Goal: Ask a question: Seek information or help from site administrators or community

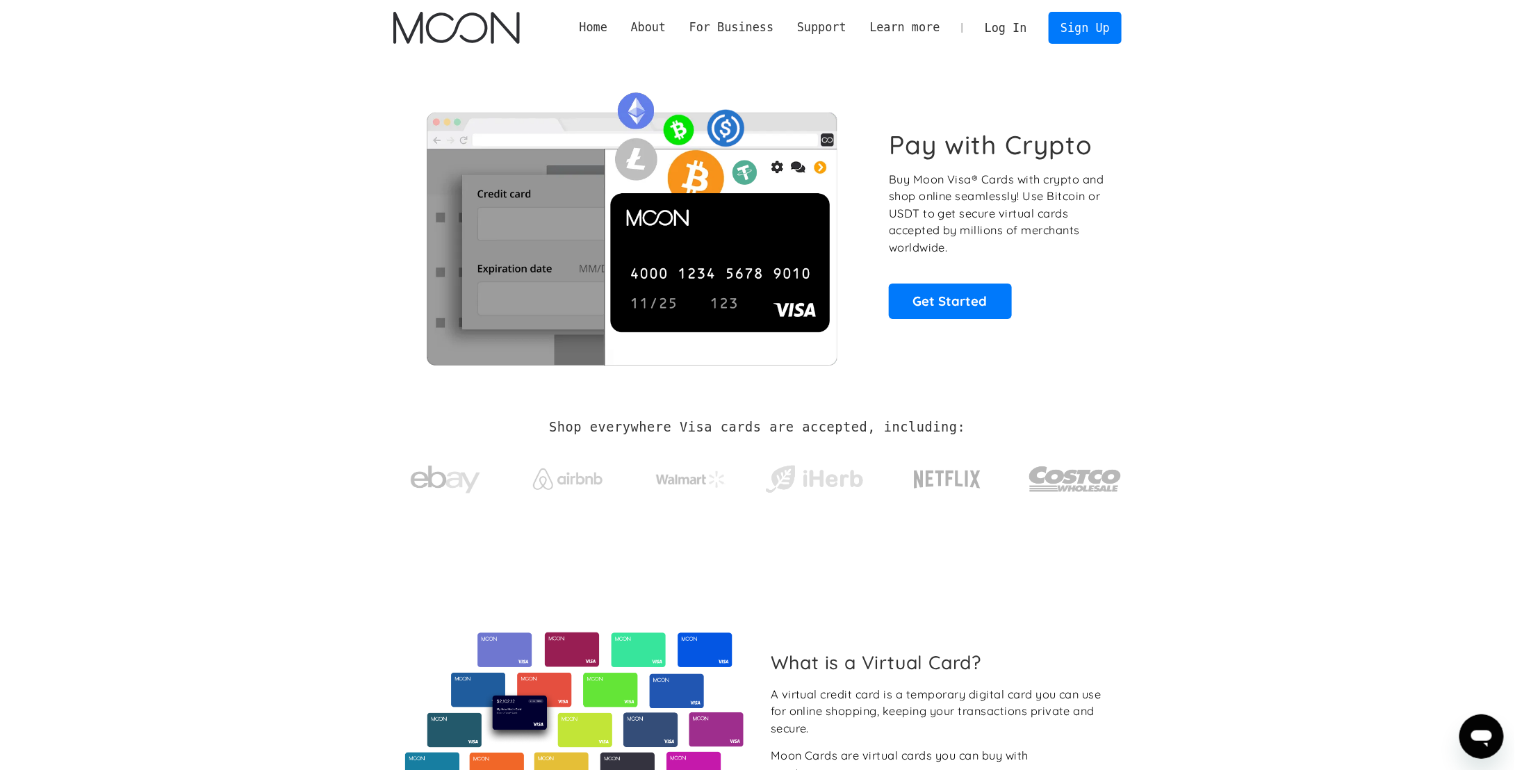
click at [1010, 22] on link "Log In" at bounding box center [1005, 28] width 65 height 31
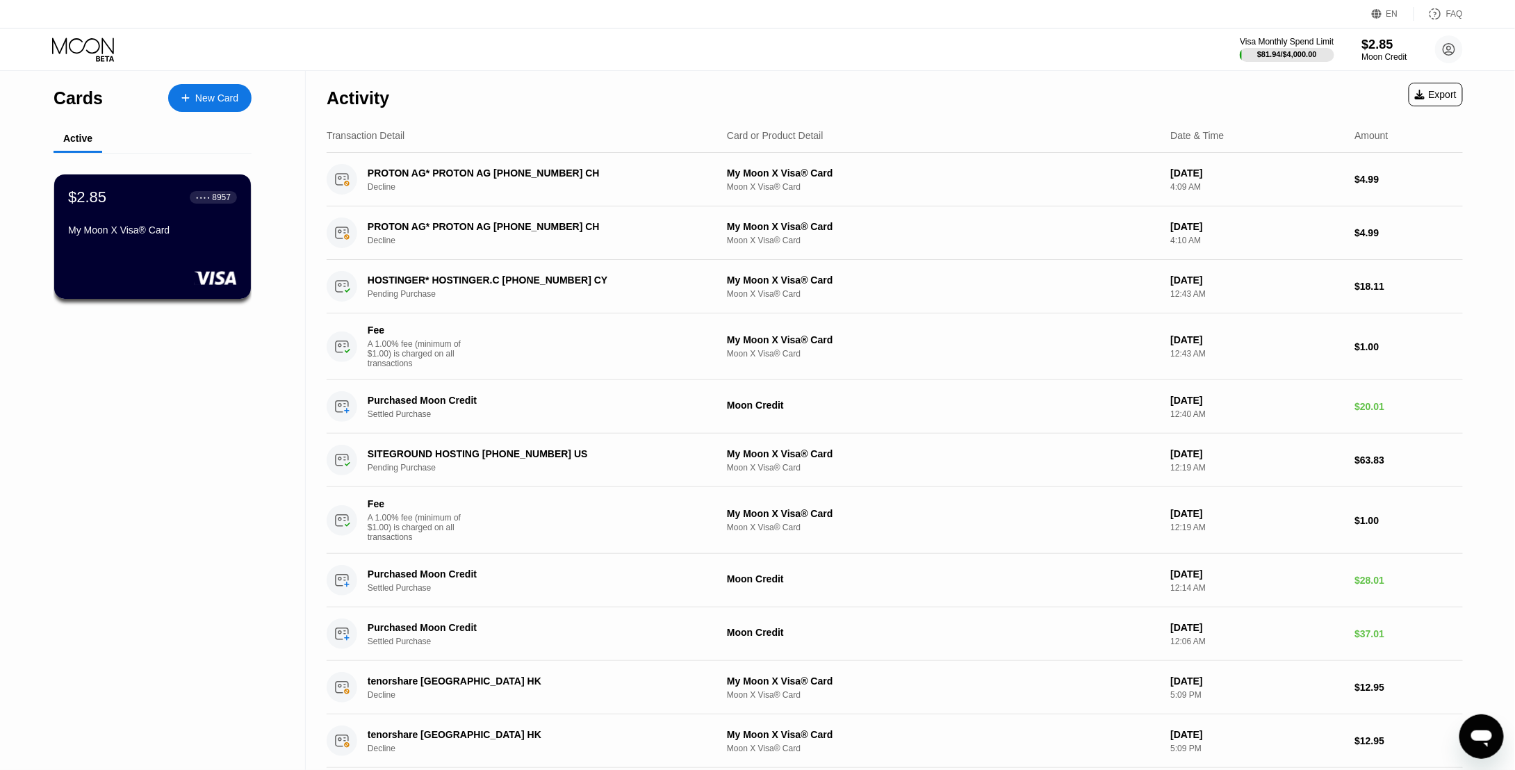
click at [1481, 736] on icon "Open messaging window" at bounding box center [1480, 738] width 21 height 17
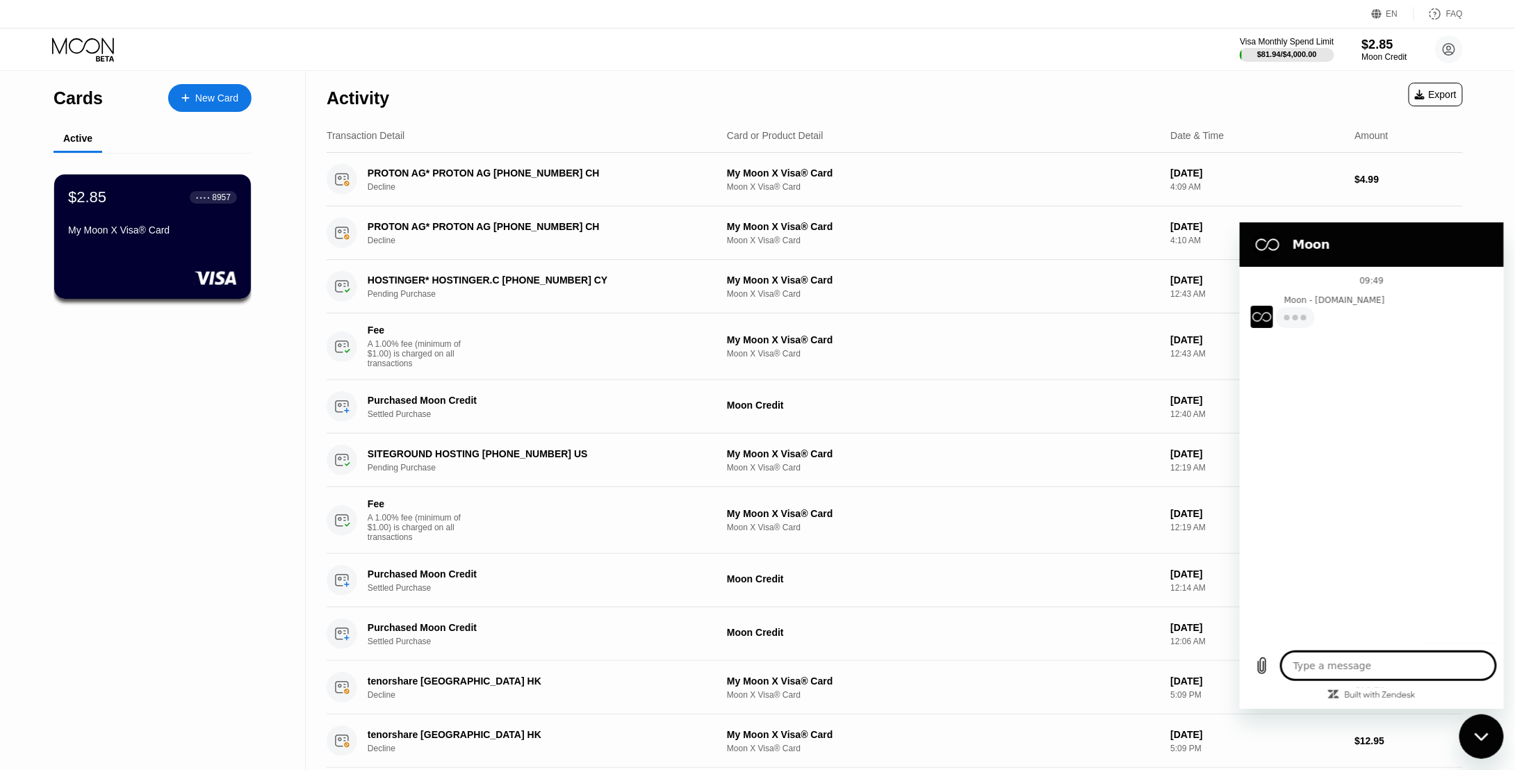
type textarea "x"
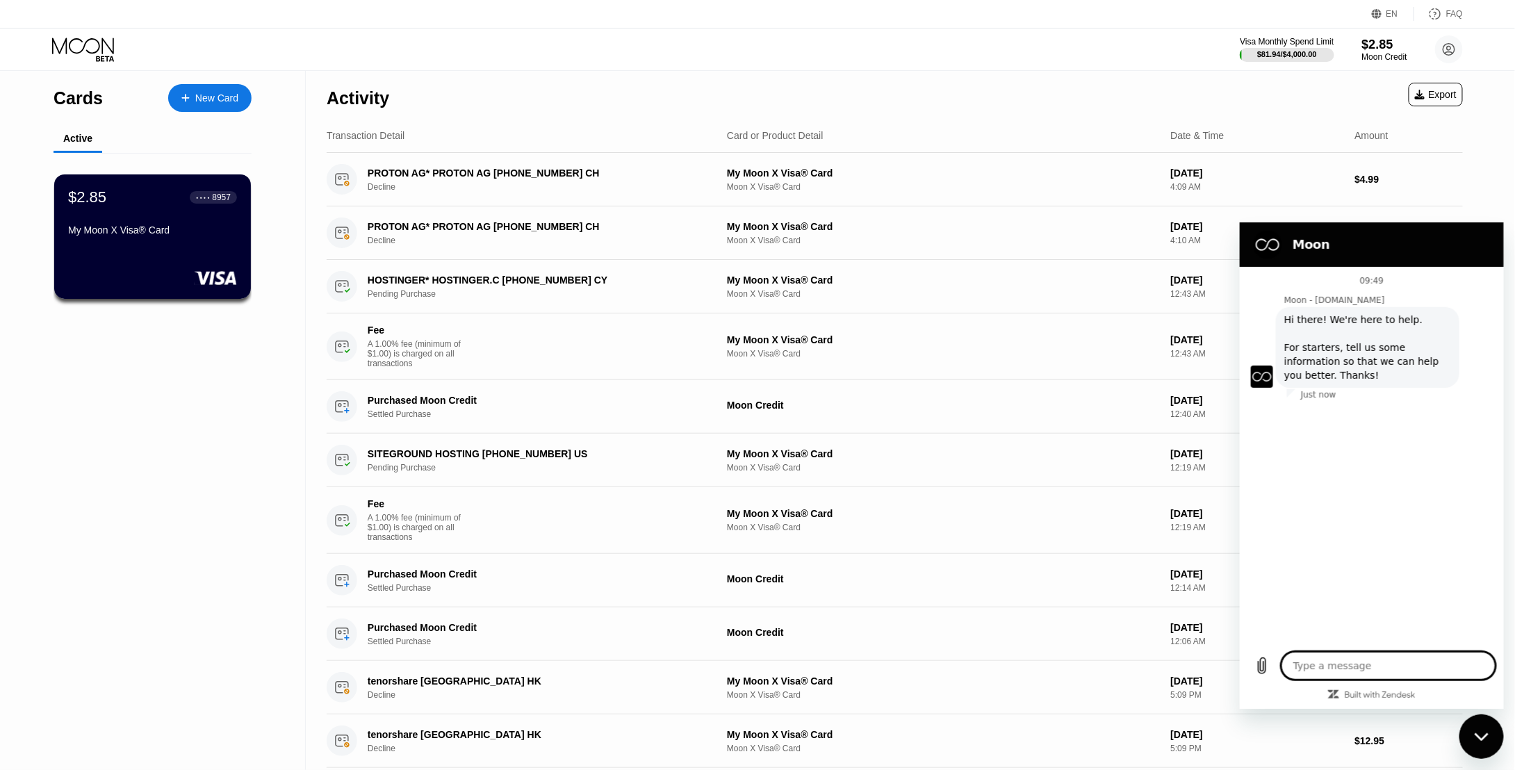
type textarea "H"
type textarea "x"
type textarea "H"
type textarea "x"
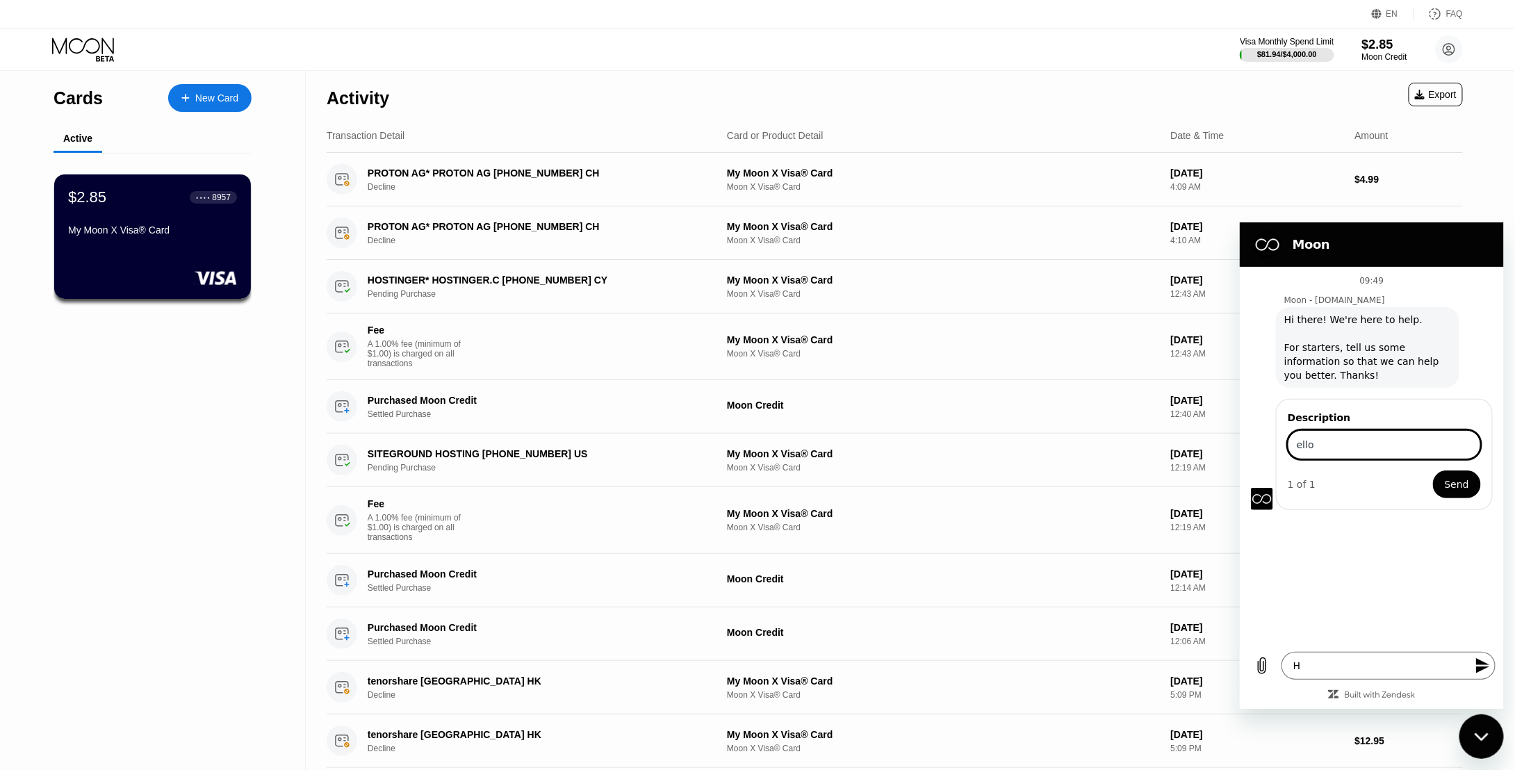
type input "ello"
click at [1432, 470] on button "Send" at bounding box center [1456, 484] width 48 height 28
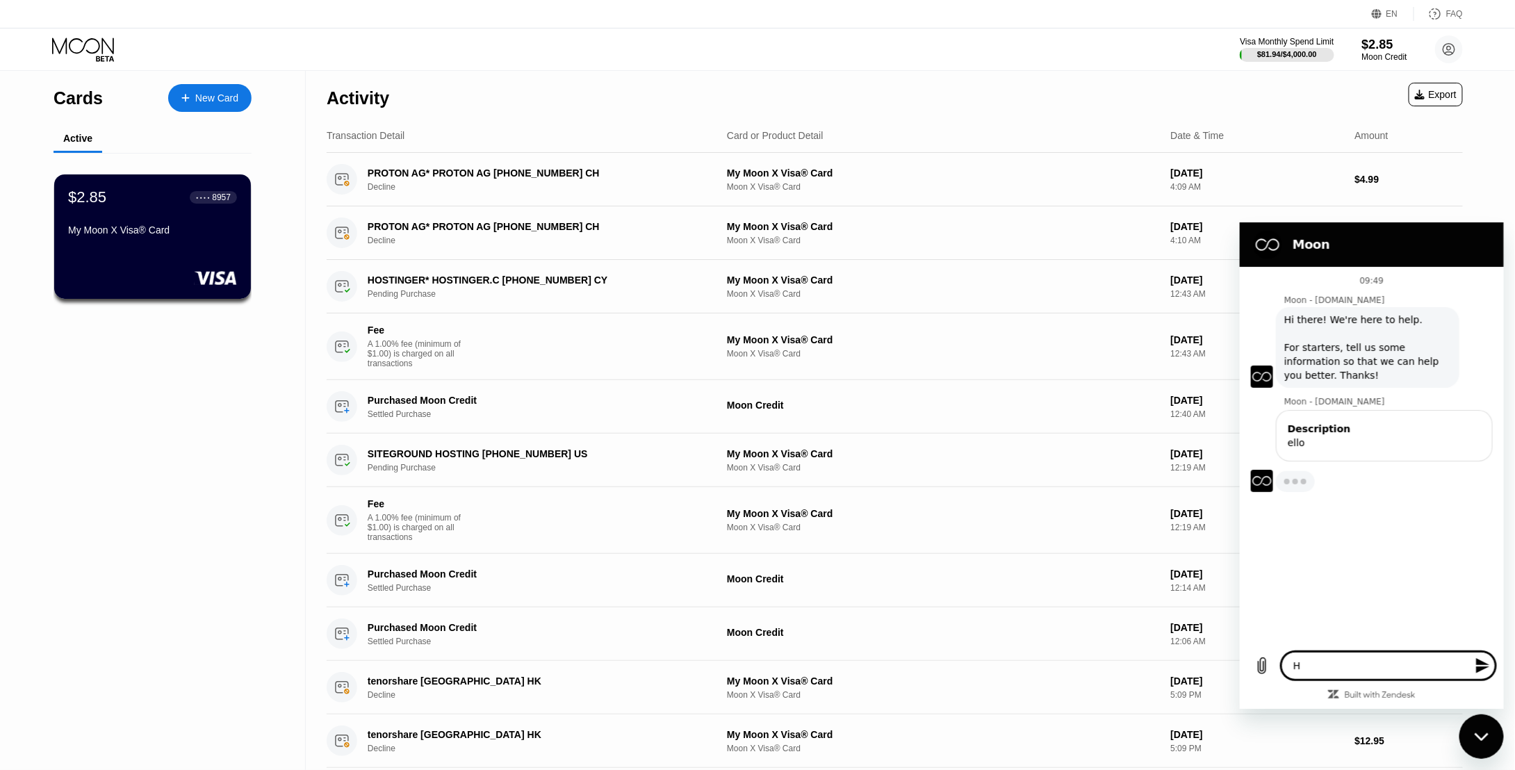
type textarea "x"
type textarea "He"
type textarea "x"
type textarea "Hel"
type textarea "x"
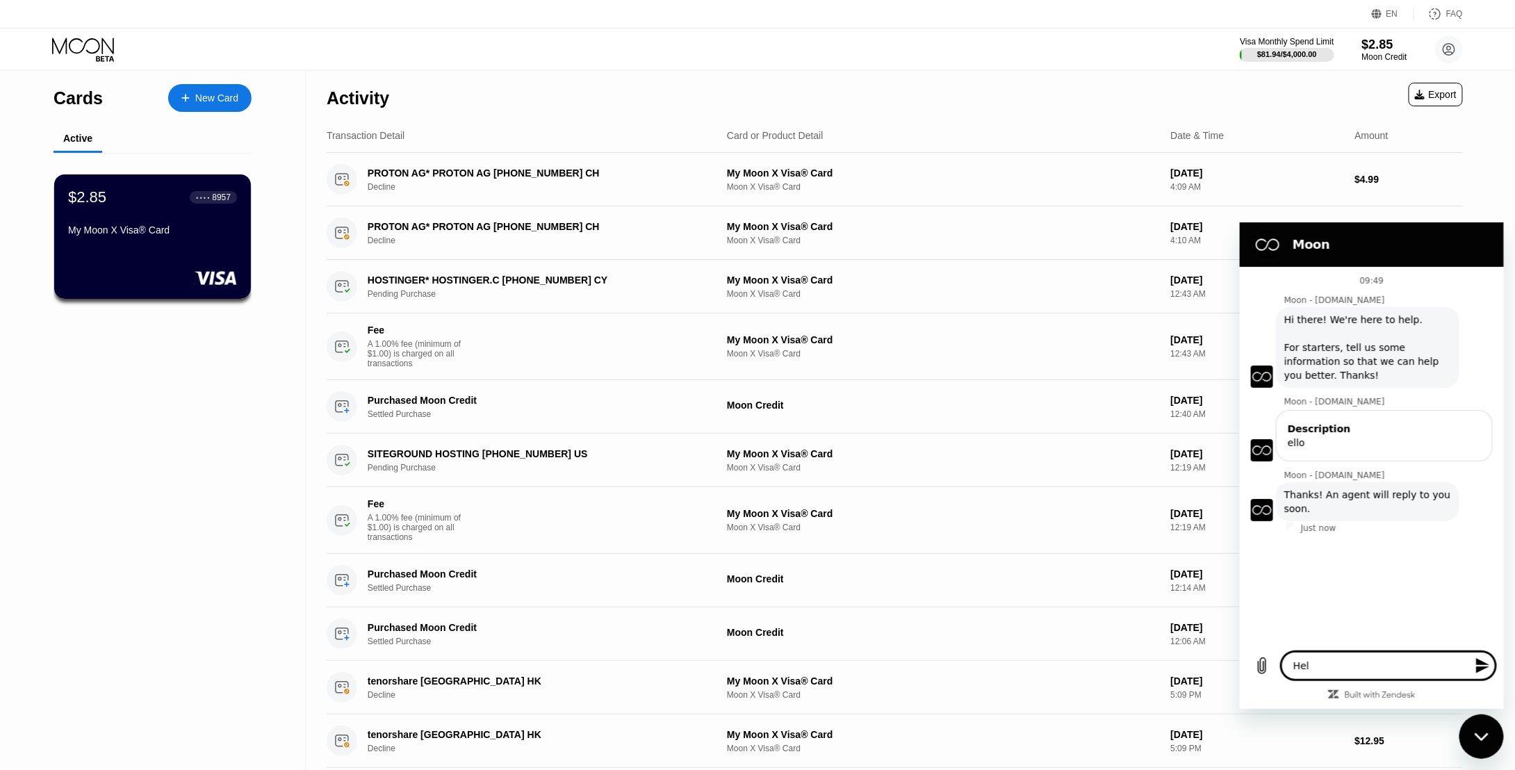
type textarea "Hell"
type textarea "x"
type textarea "Hello"
type textarea "x"
type textarea "Hello"
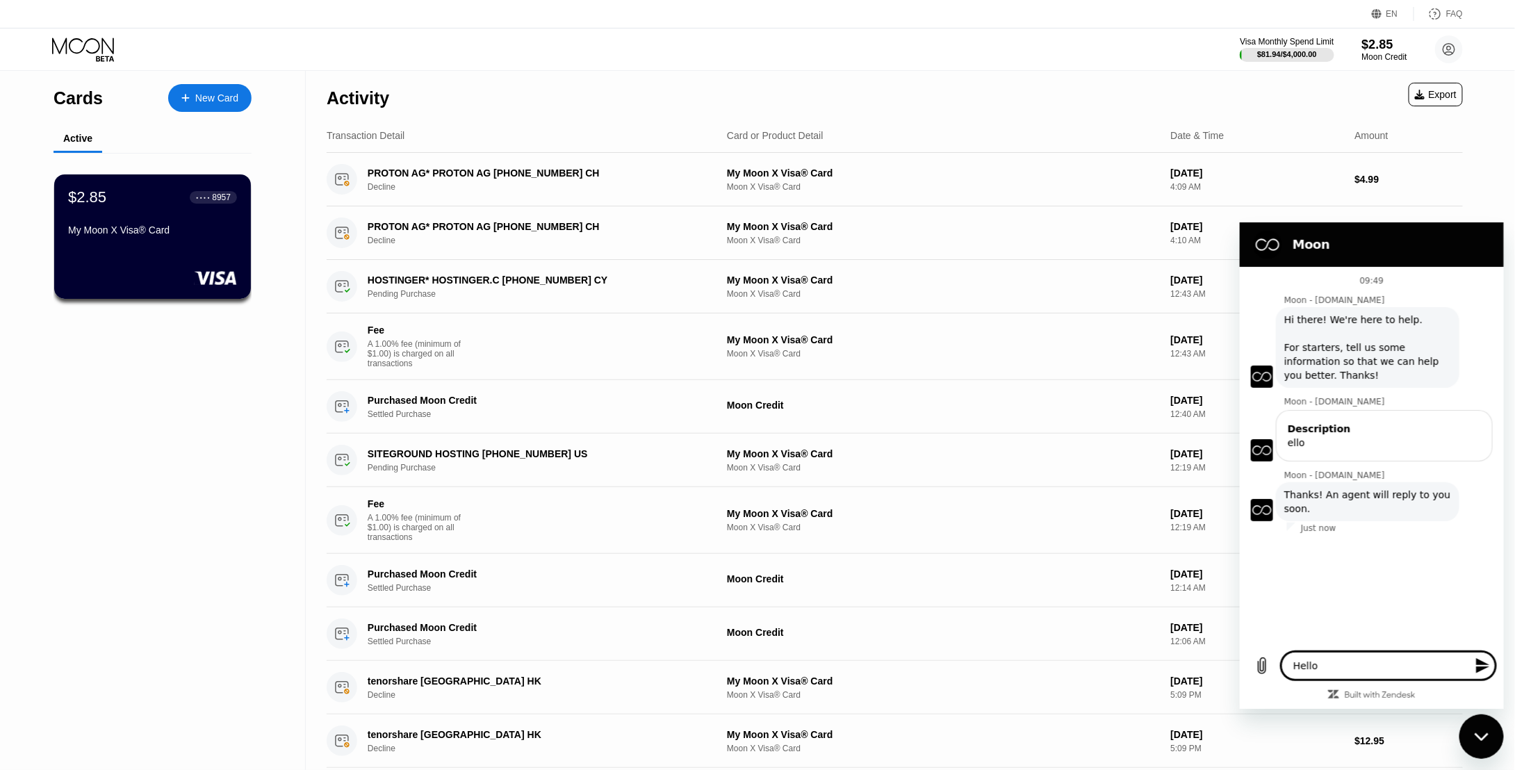
type textarea "x"
type textarea "Hello ."
type textarea "x"
type textarea "Hello .."
type textarea "x"
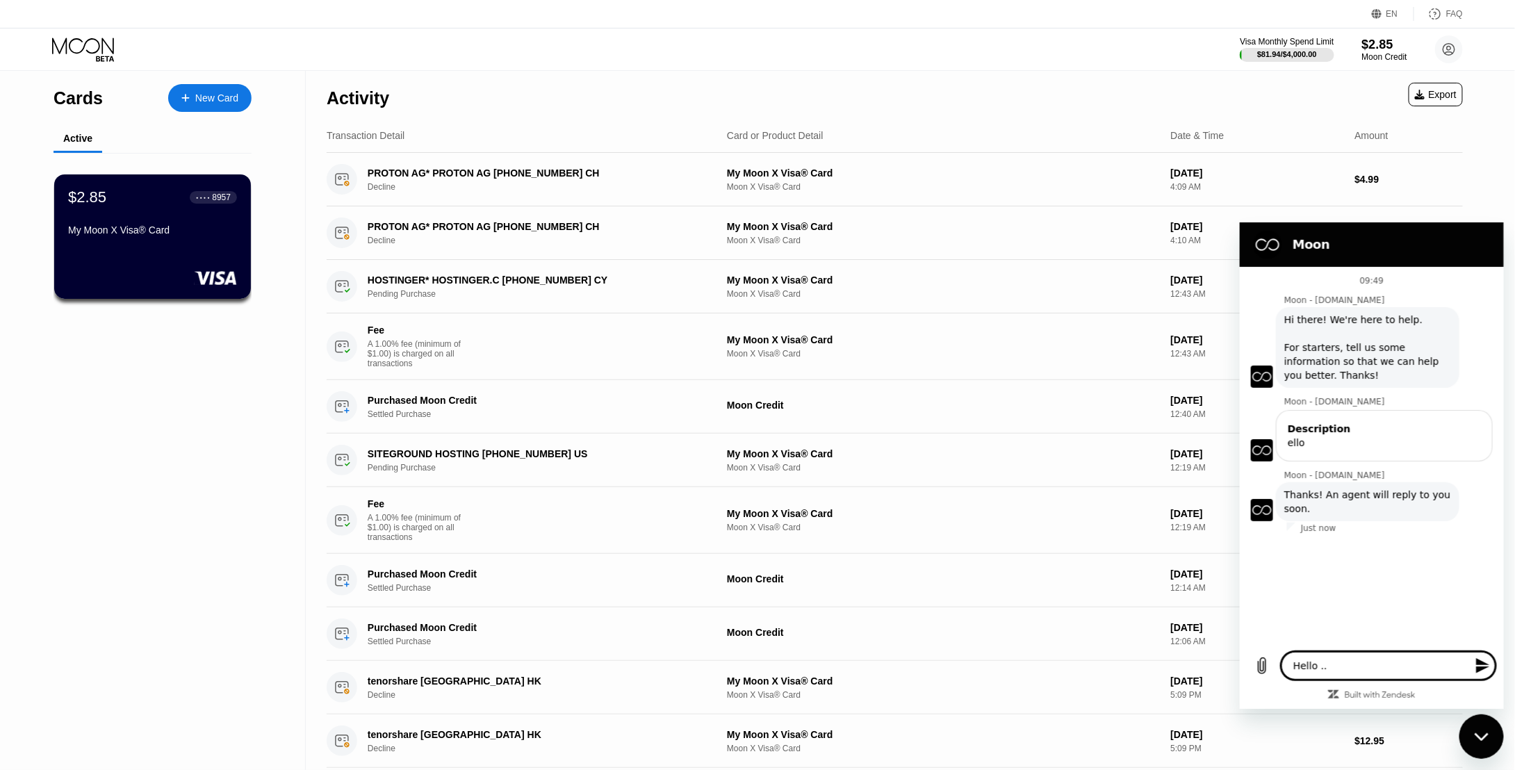
type textarea "Hello ..."
type textarea "x"
type textarea "Hello ...."
type textarea "x"
type textarea "Hello ....P"
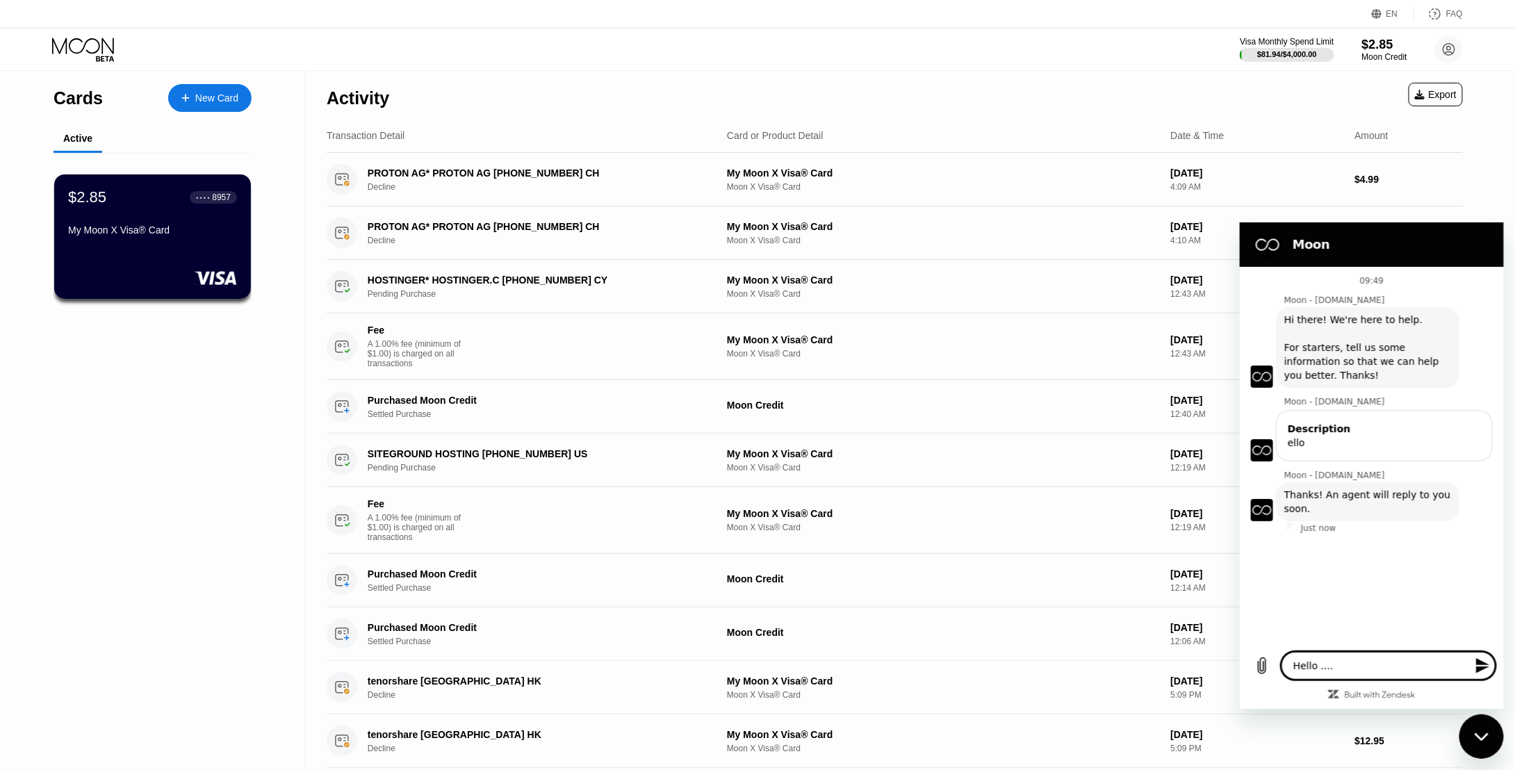
type textarea "x"
type textarea "Hello ....Pl"
type textarea "x"
type textarea "Hello ....Ple"
type textarea "x"
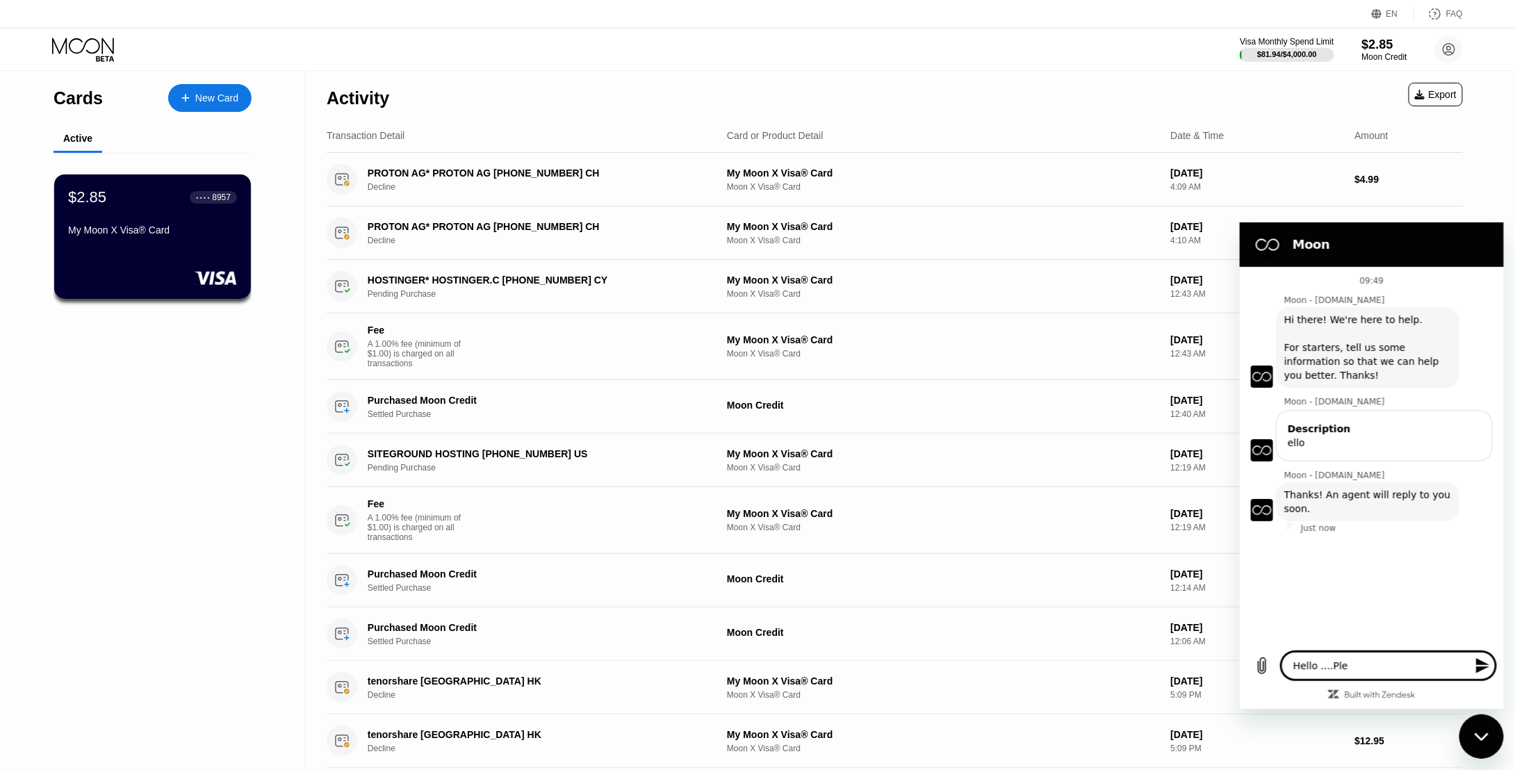
type textarea "Hello ....Plea"
type textarea "x"
type textarea "Hello ....Pleas"
type textarea "x"
type textarea "Hello ....Please"
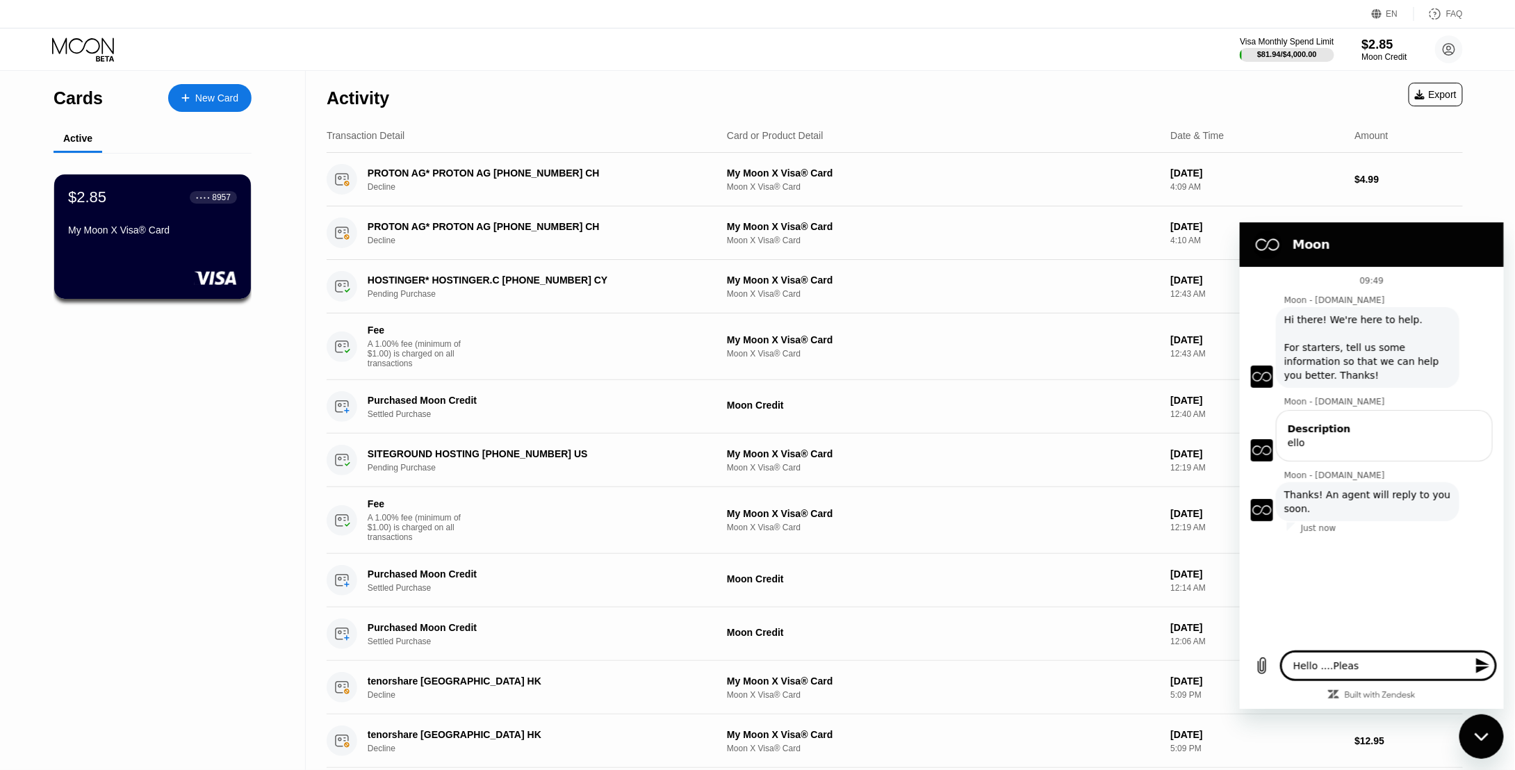
type textarea "x"
type textarea "Hello ....Please"
type textarea "x"
type textarea "Hello ....Please m"
type textarea "x"
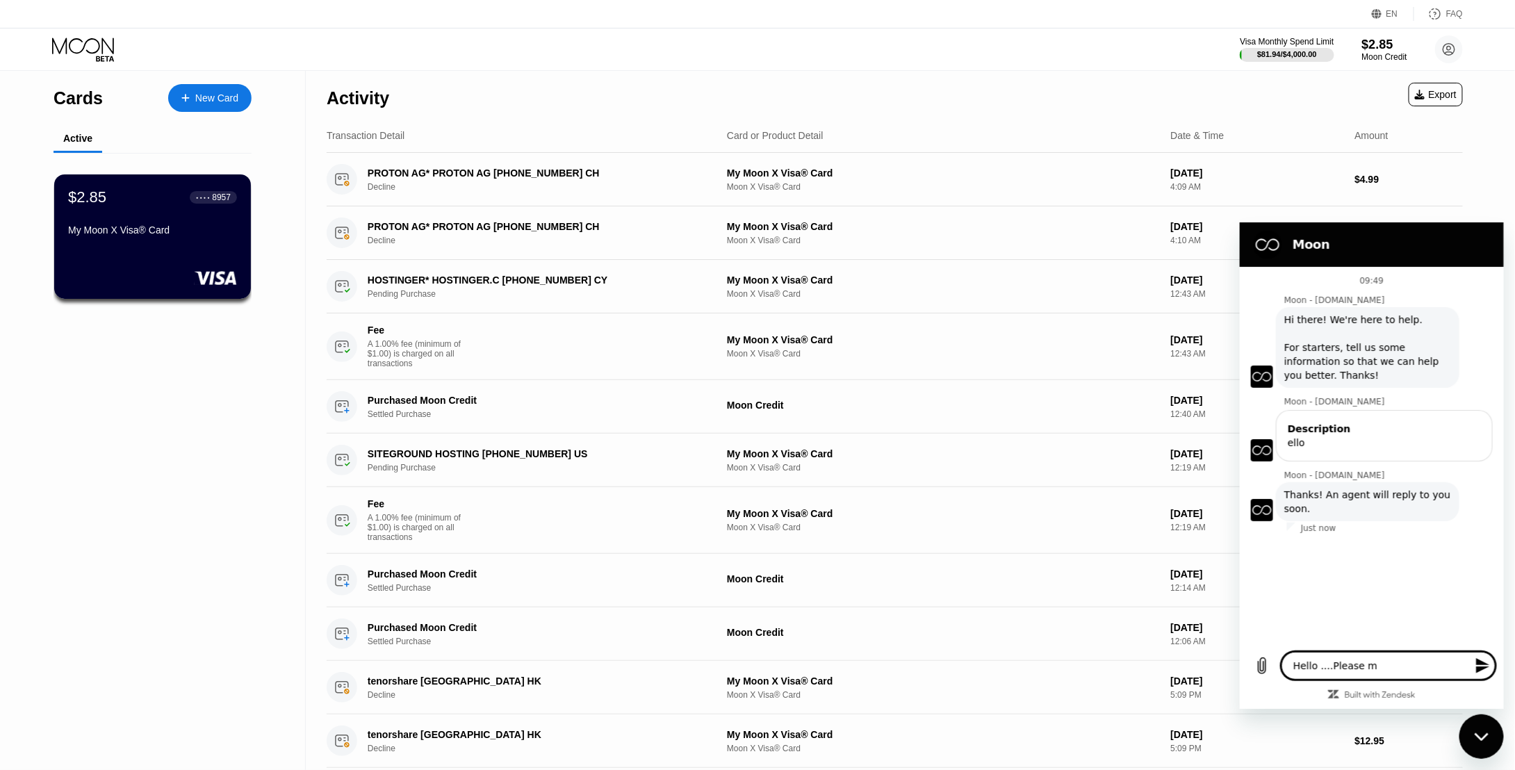
type textarea "Hello ....Please my"
type textarea "x"
type textarea "Hello ....Please my"
type textarea "x"
type textarea "Hello ....Please my l"
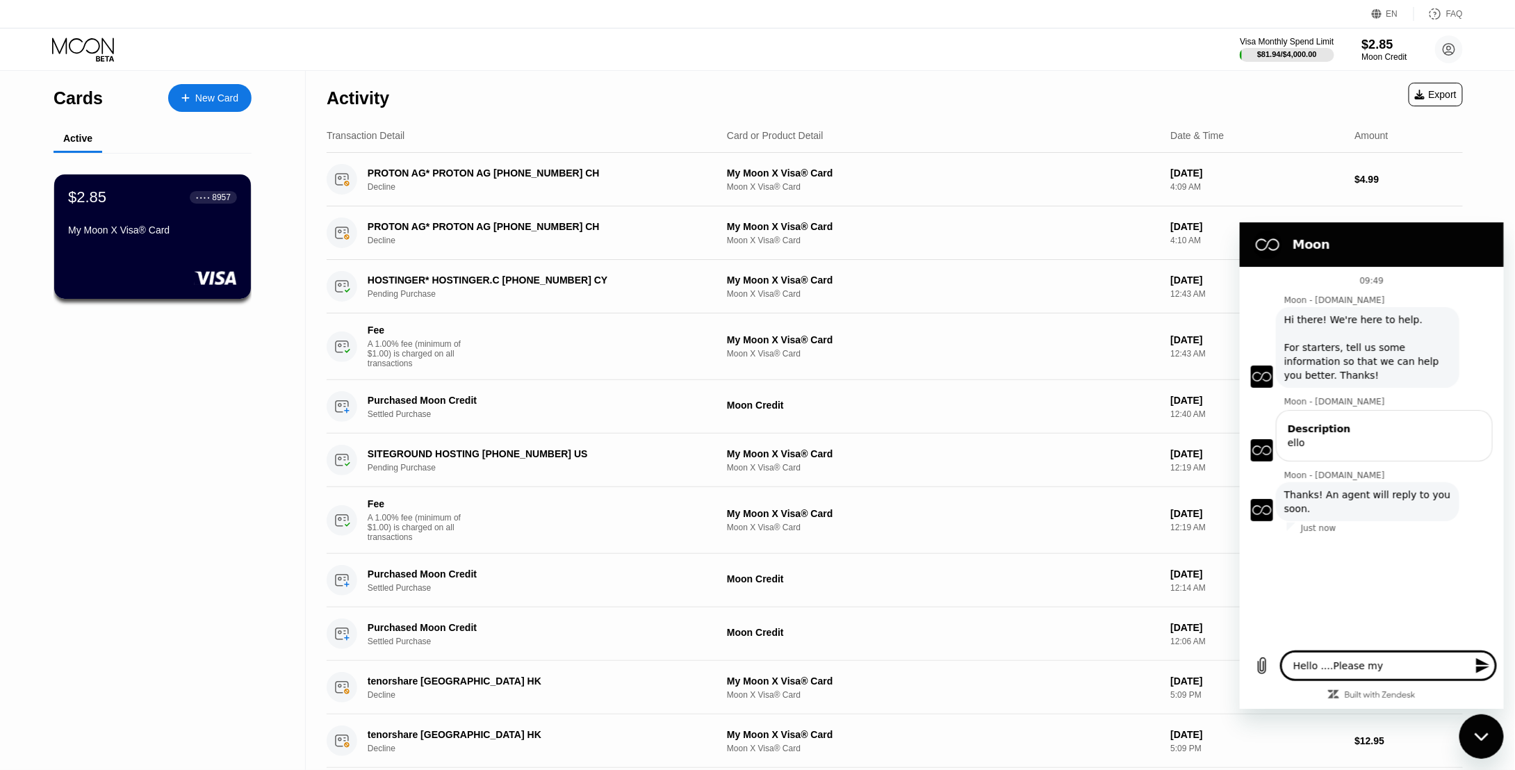
type textarea "x"
type textarea "Hello ....Please my la"
type textarea "x"
type textarea "Hello ....Please my las"
type textarea "x"
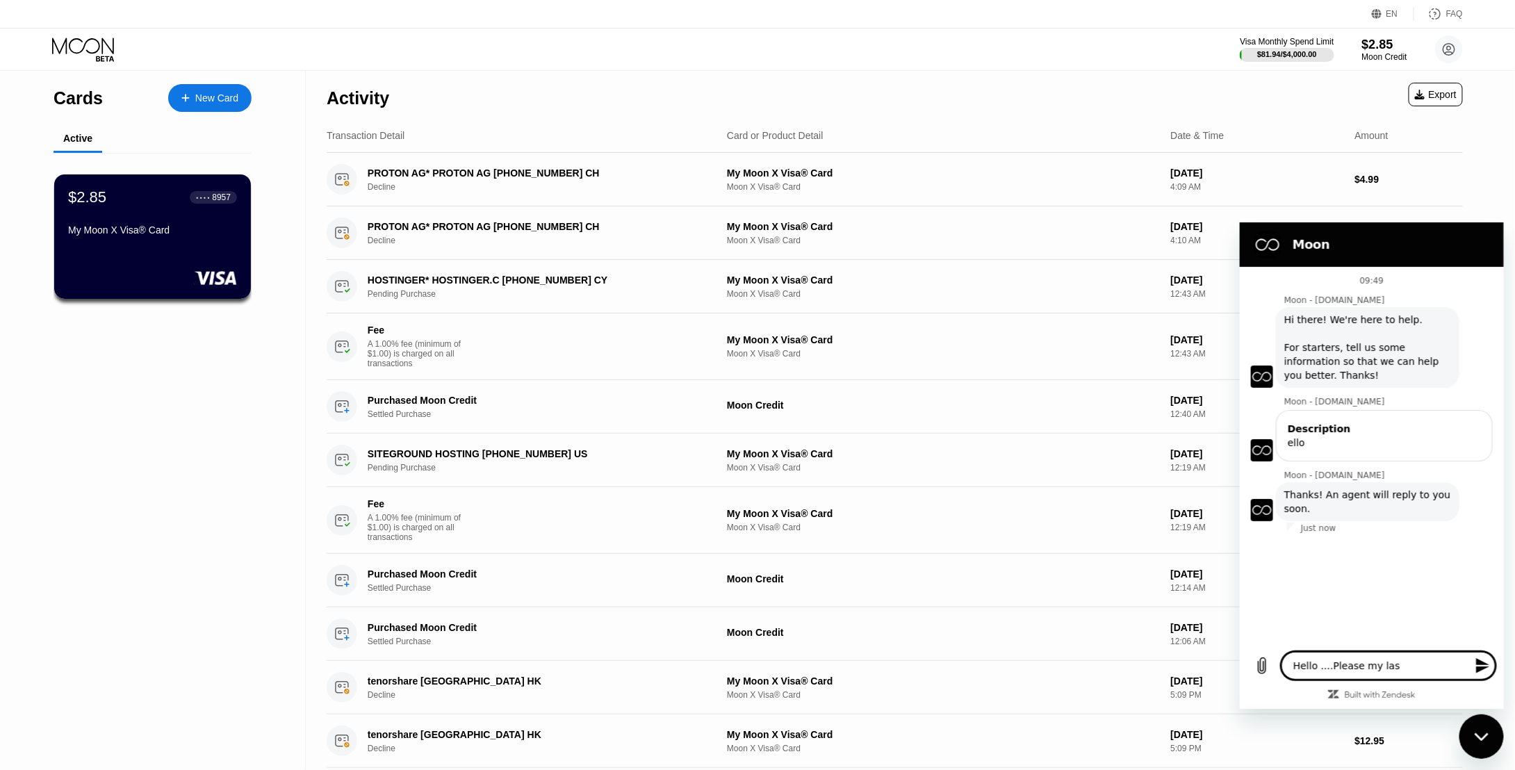
type textarea "Hello ....Please my last"
type textarea "x"
type textarea "Hello ....Please my last"
type textarea "x"
drag, startPoint x: 1349, startPoint y: 249, endPoint x: 1404, endPoint y: 393, distance: 153.3
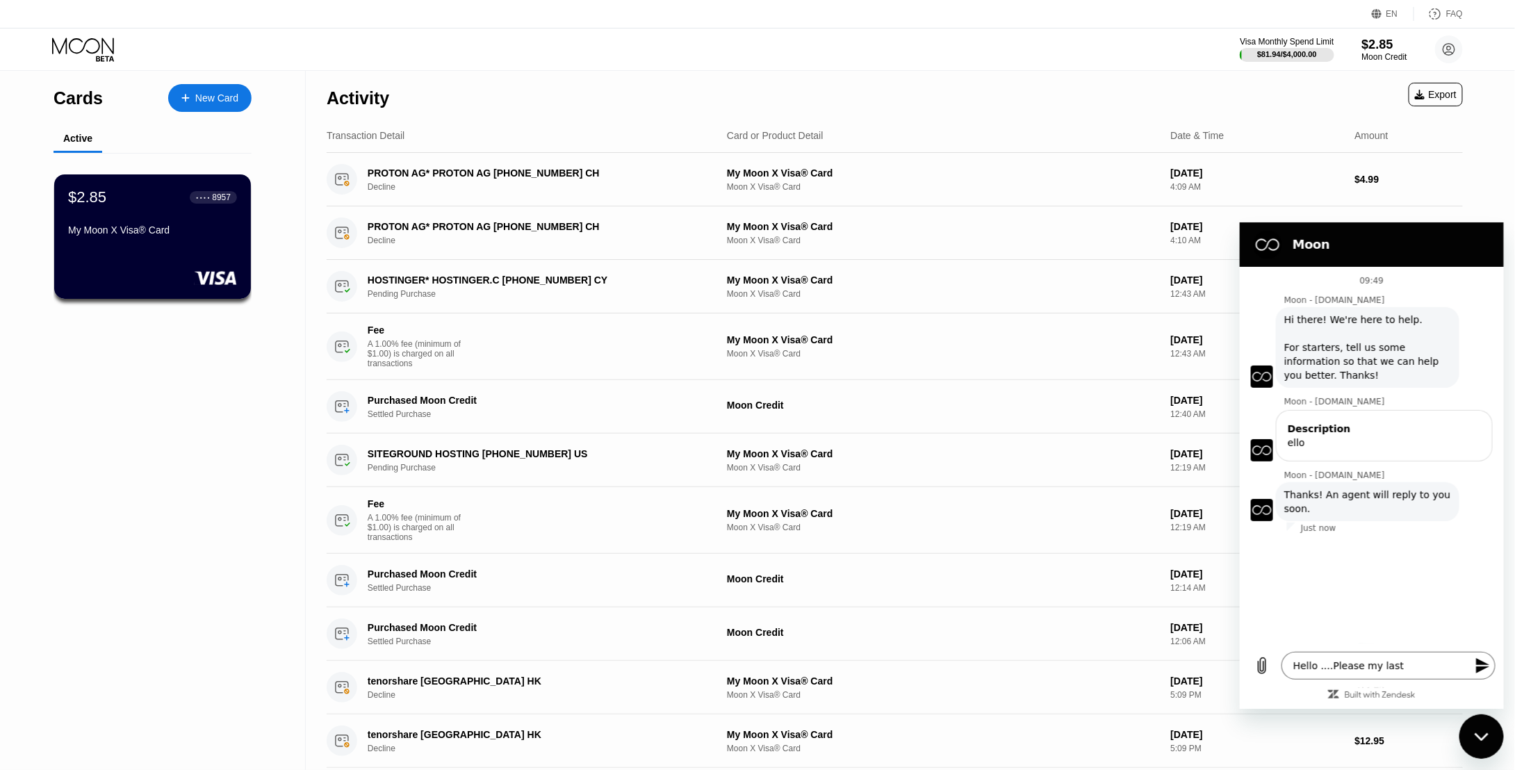
click at [1404, 393] on div "Moon 09:49 Moon - [DOMAIN_NAME] Moon - [DOMAIN_NAME] says: Hi there! We're here…" at bounding box center [1371, 465] width 264 height 486
click at [1408, 668] on textarea "Hello ....Please my last" at bounding box center [1387, 665] width 214 height 28
type textarea "Hello ....Please my last S"
type textarea "x"
type textarea "Hello ....Please my last Si"
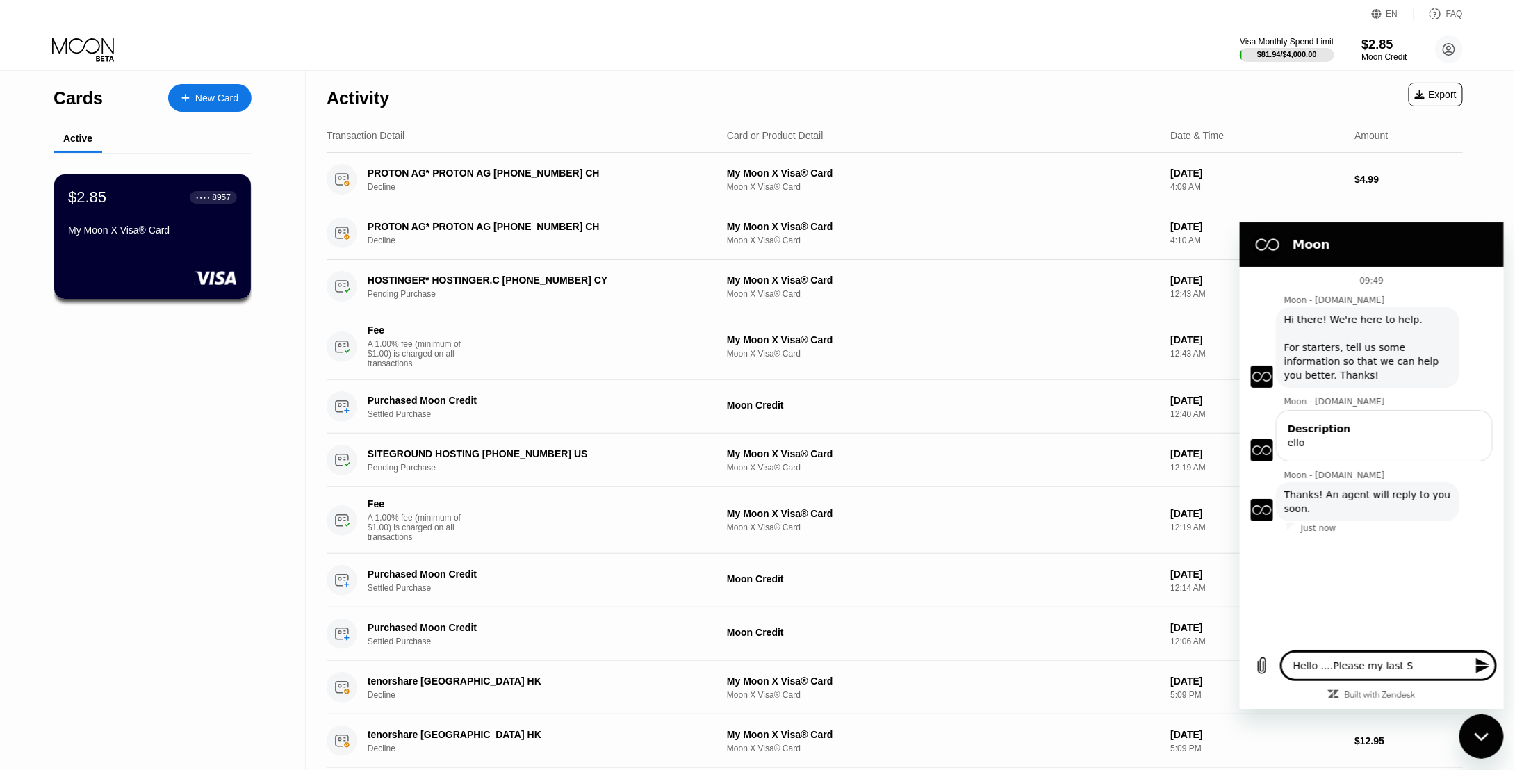
type textarea "x"
type textarea "Hello ....Please my last Sitr"
type textarea "x"
type textarea "Hello ....Please my last Sit"
type textarea "x"
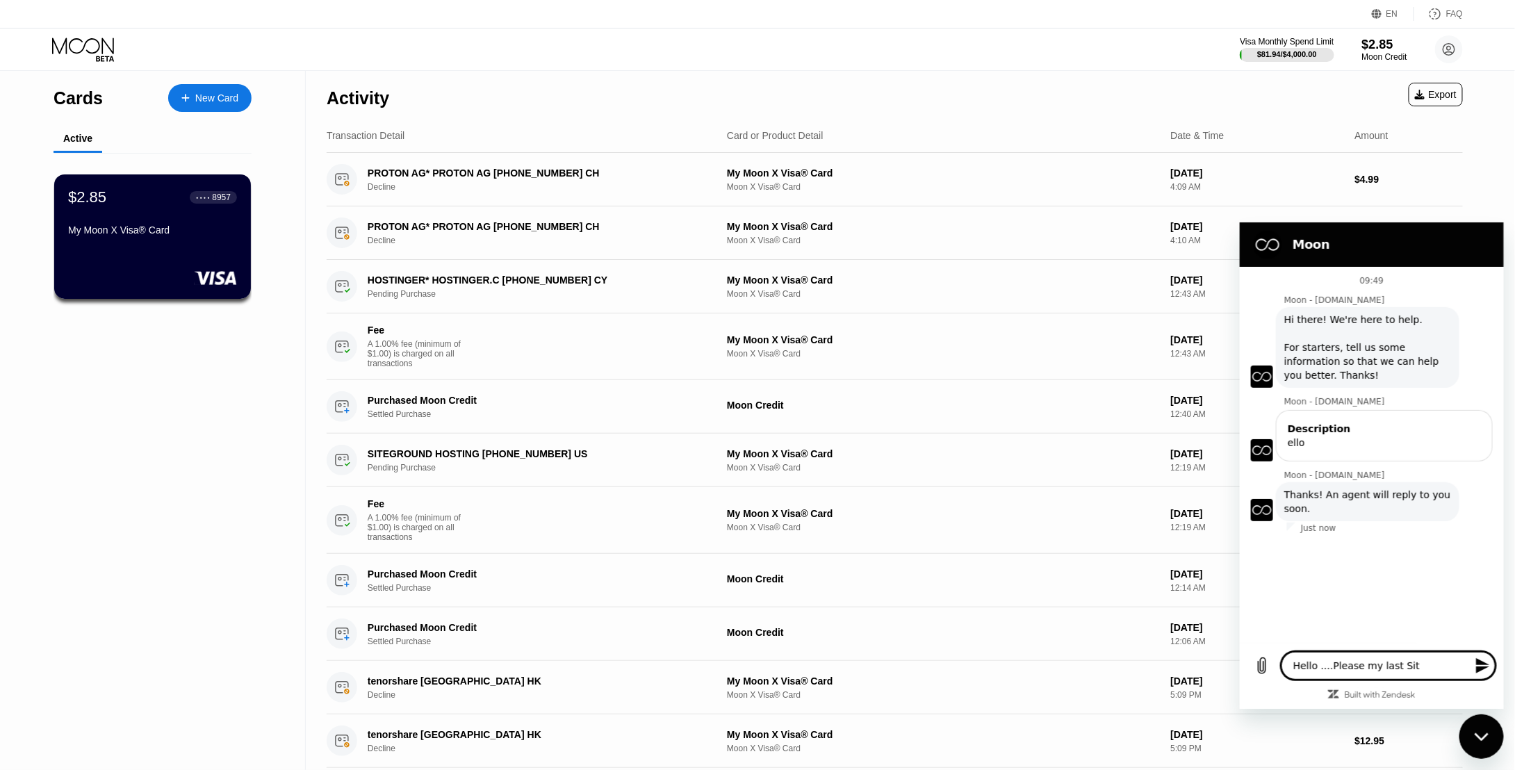
type textarea "Hello ....Please my last Site"
type textarea "x"
type textarea "Hello ....Please my last Siteg"
type textarea "x"
type textarea "Hello ....Please my last Sitego"
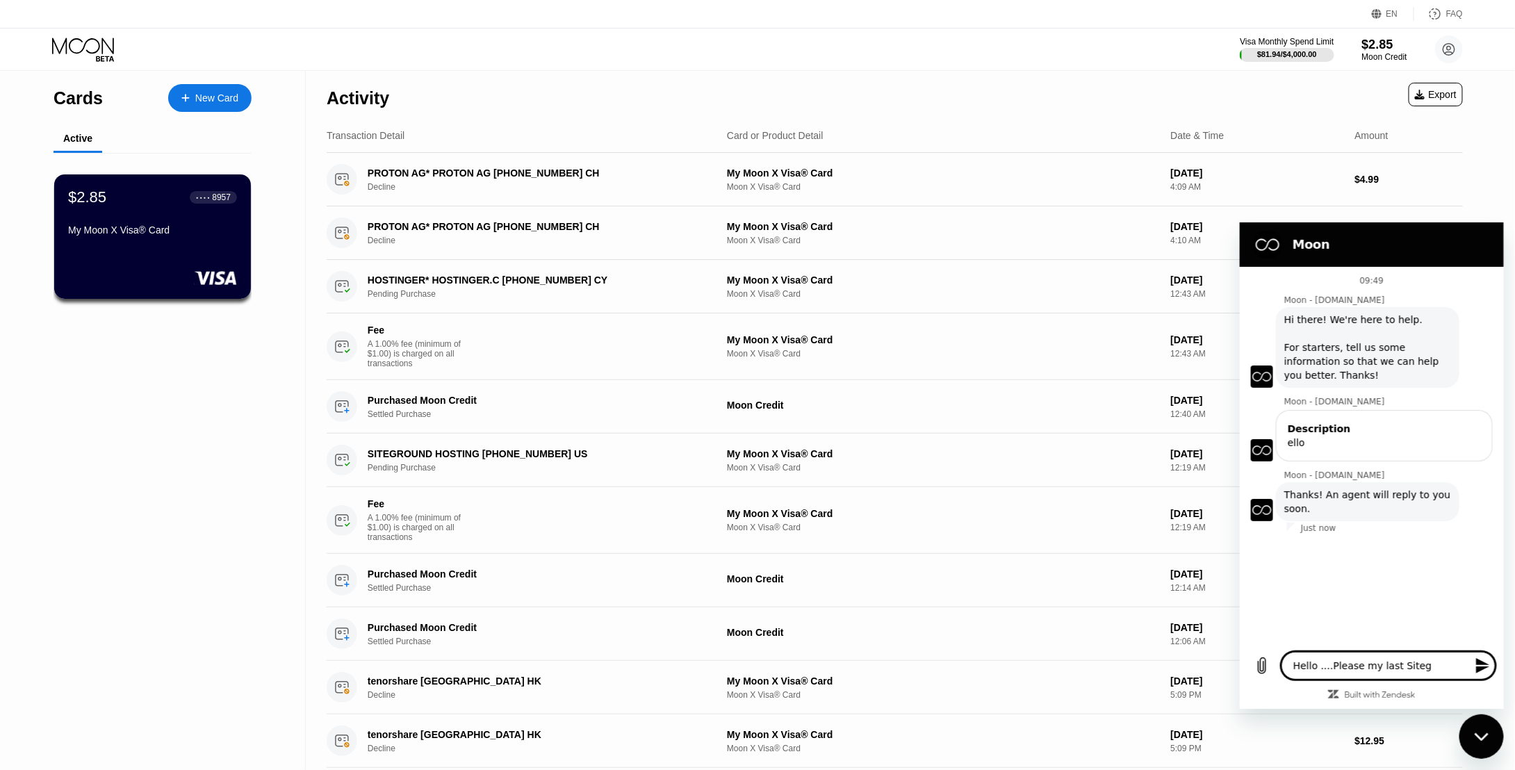
type textarea "x"
type textarea "Hello ....Please my last Sitegor"
type textarea "x"
type textarea "Hello ....Please my last Sitego"
type textarea "x"
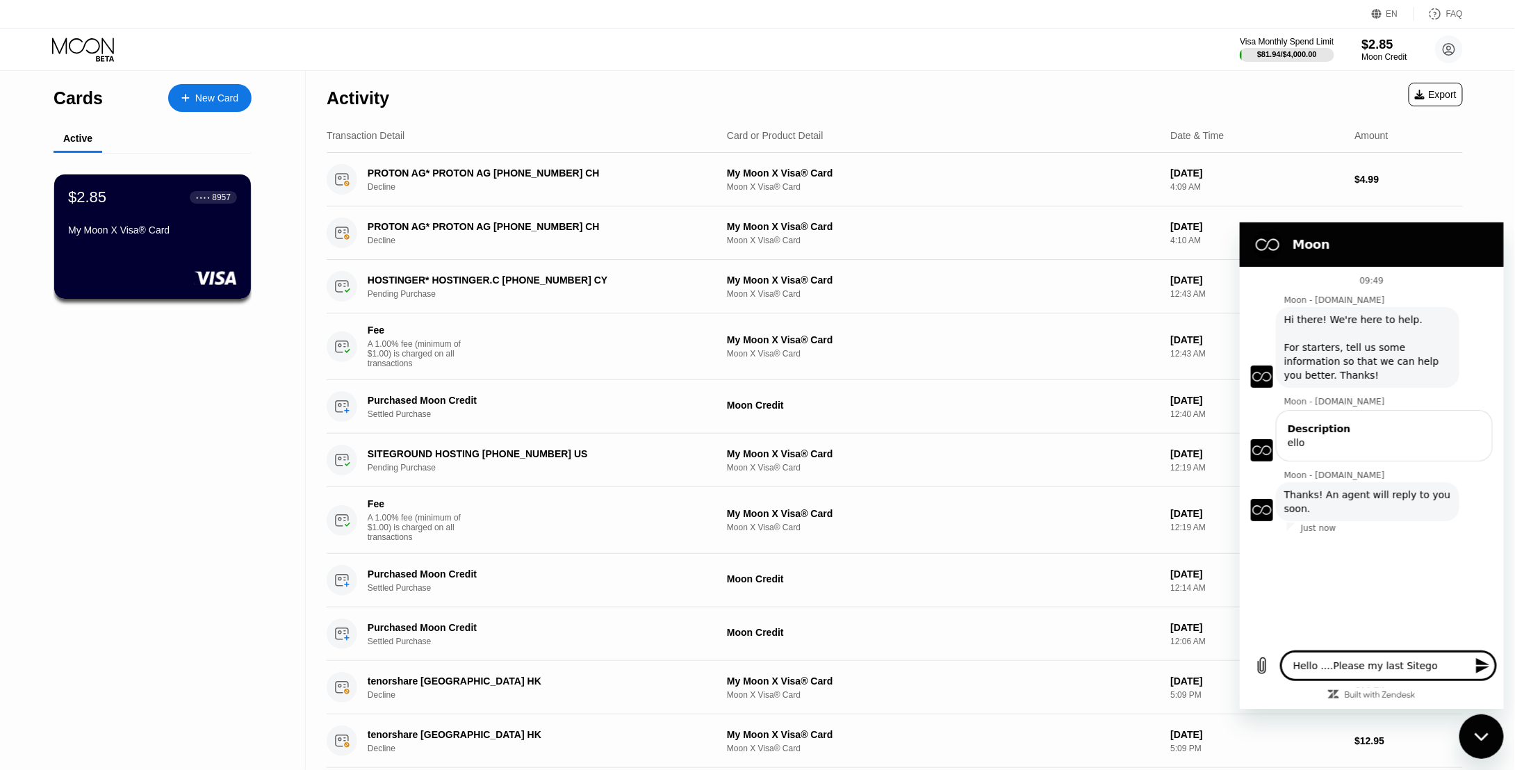
type textarea "Hello ....Please my last Siteg"
type textarea "x"
type textarea "Hello ....Please my last Sitegr"
type textarea "x"
type textarea "Hello ....Please my last Sitegro"
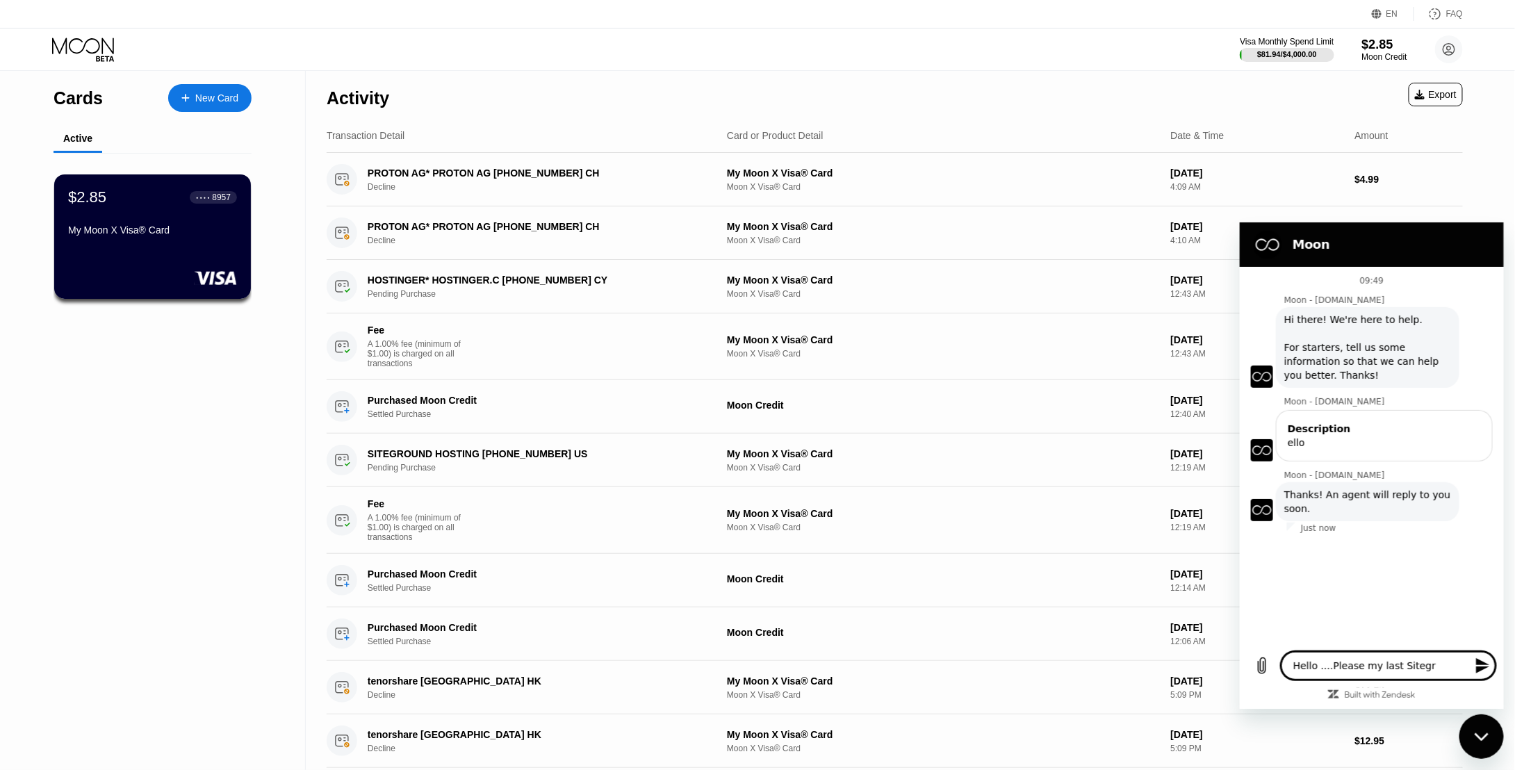
type textarea "x"
type textarea "Hello ....Please my last Sitegrou"
type textarea "x"
type textarea "Hello ....Please my last Sitegroun"
type textarea "x"
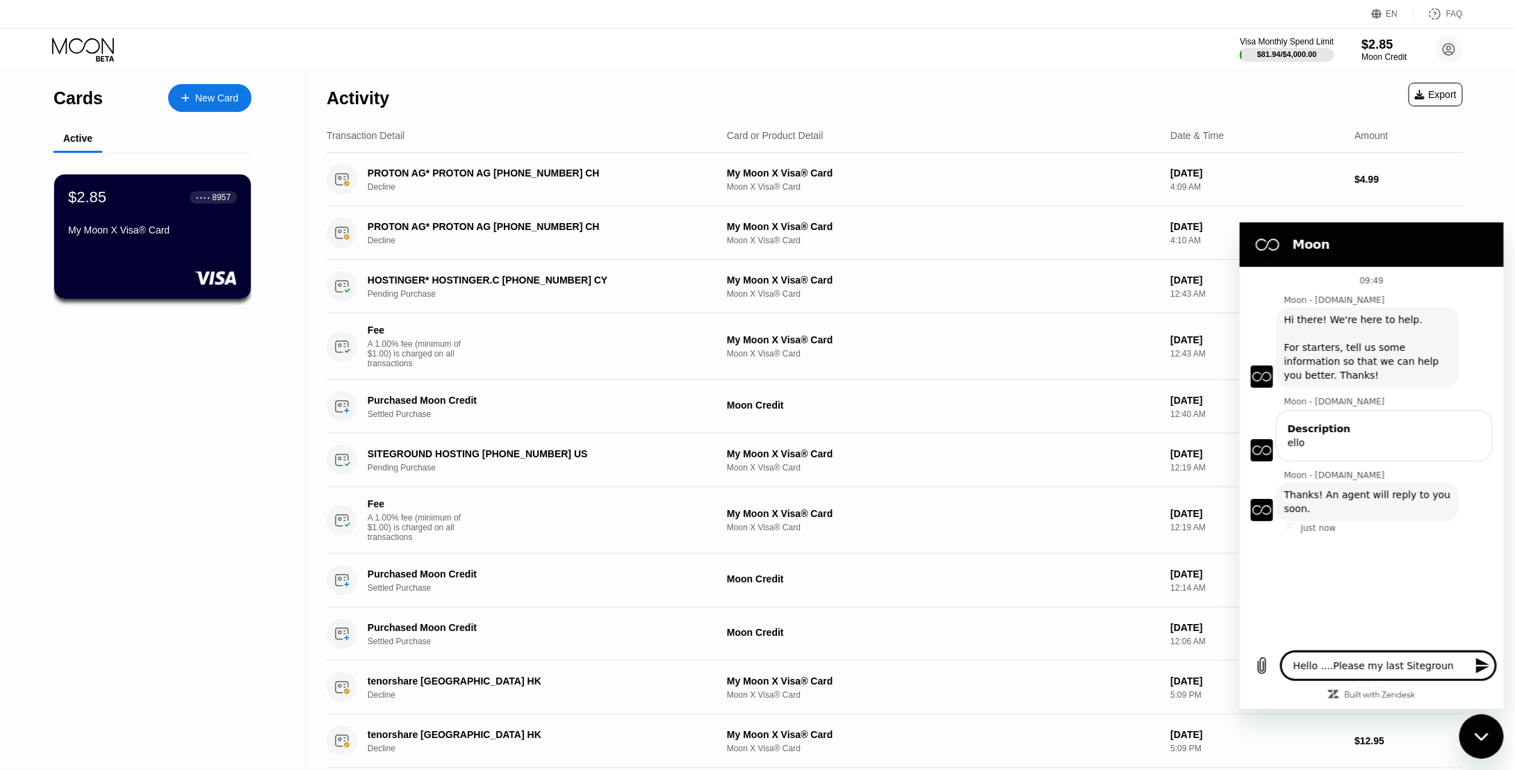
type textarea "Hello ....Please my last Siteground"
type textarea "x"
type textarea "Hello ....Please my last Siteground"
type textarea "x"
type textarea "Hello ....Please my last Siteground p"
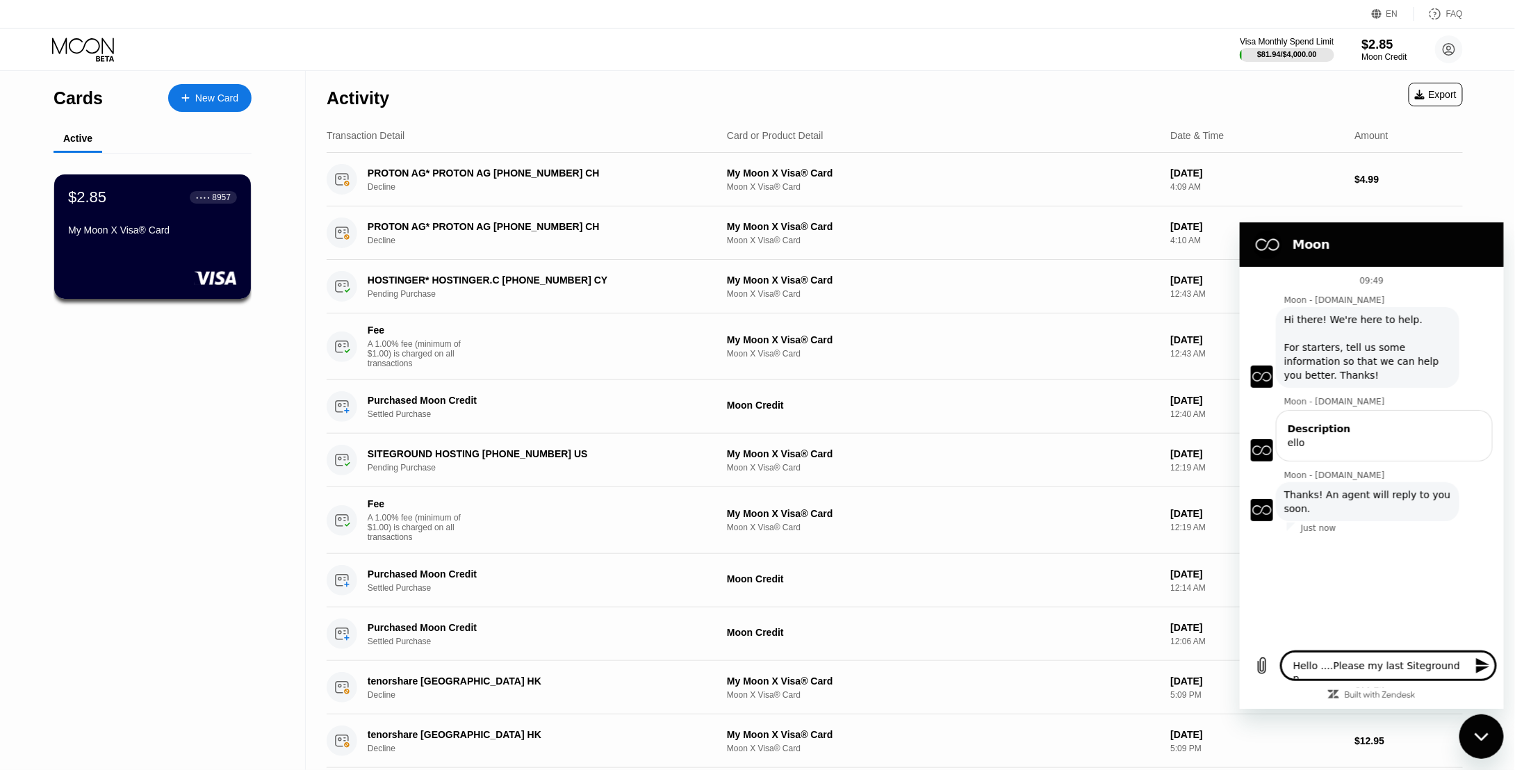
type textarea "x"
type textarea "Hello ....Please my last Siteground pu"
type textarea "x"
type textarea "Hello ....Please my last Siteground pur"
type textarea "x"
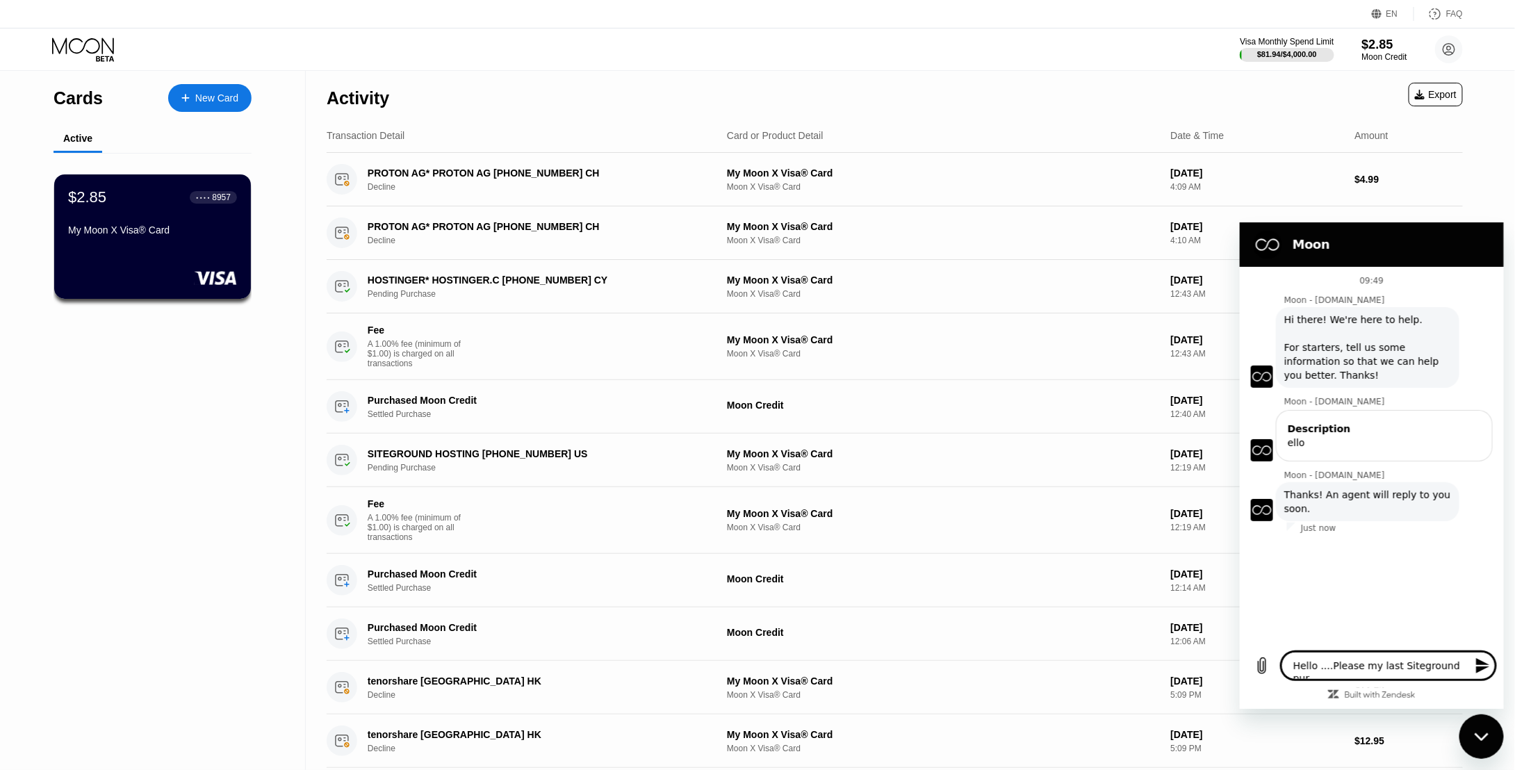
type textarea "Hello ....Please my last Siteground purc"
type textarea "x"
type textarea "Hello ....Please my last Siteground purch"
type textarea "x"
type textarea "Hello ....Please my last Siteground purcha"
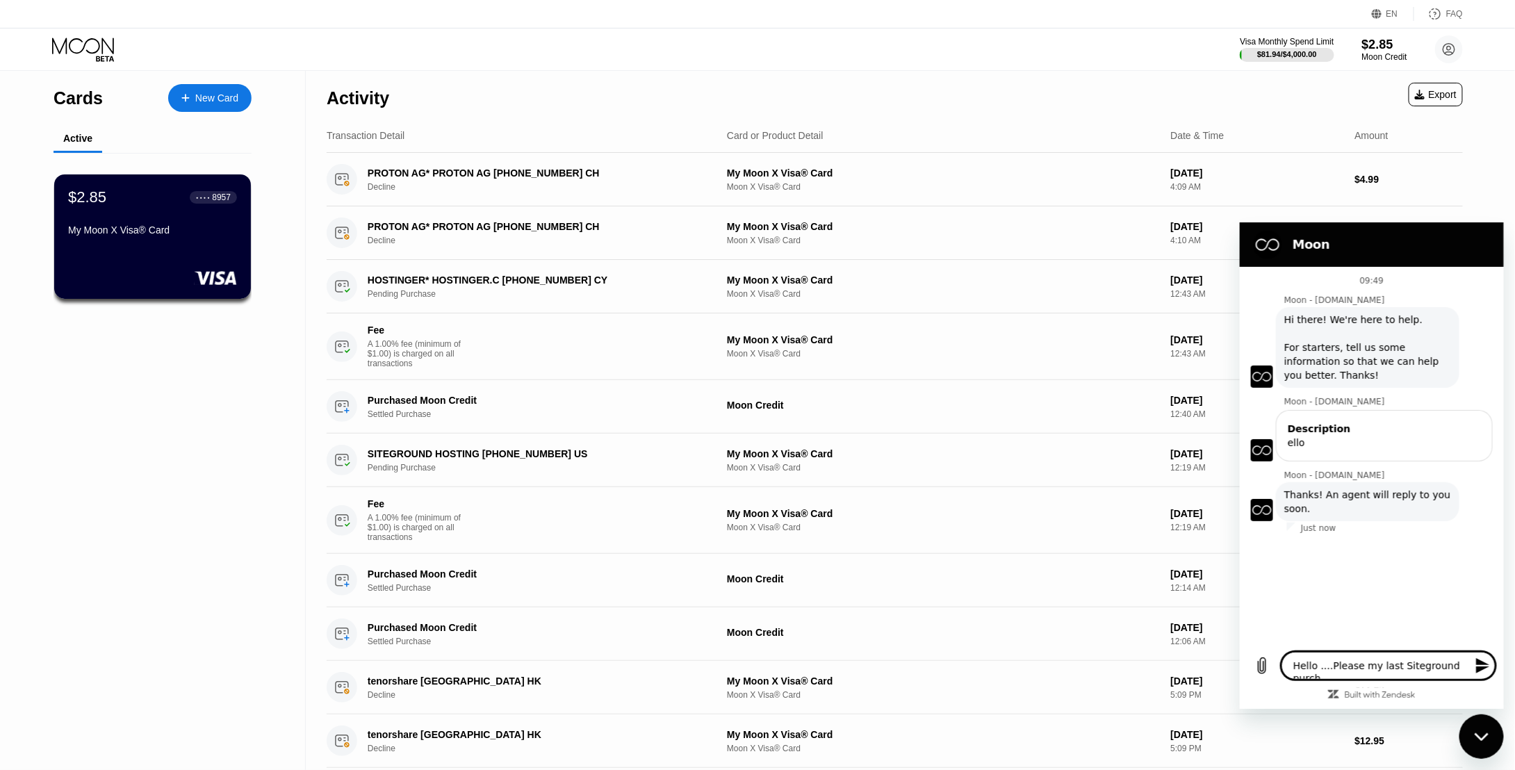
type textarea "x"
type textarea "Hello ....Please my last Siteground purchas"
type textarea "x"
type textarea "Hello ....Please my last Siteground purchase"
type textarea "x"
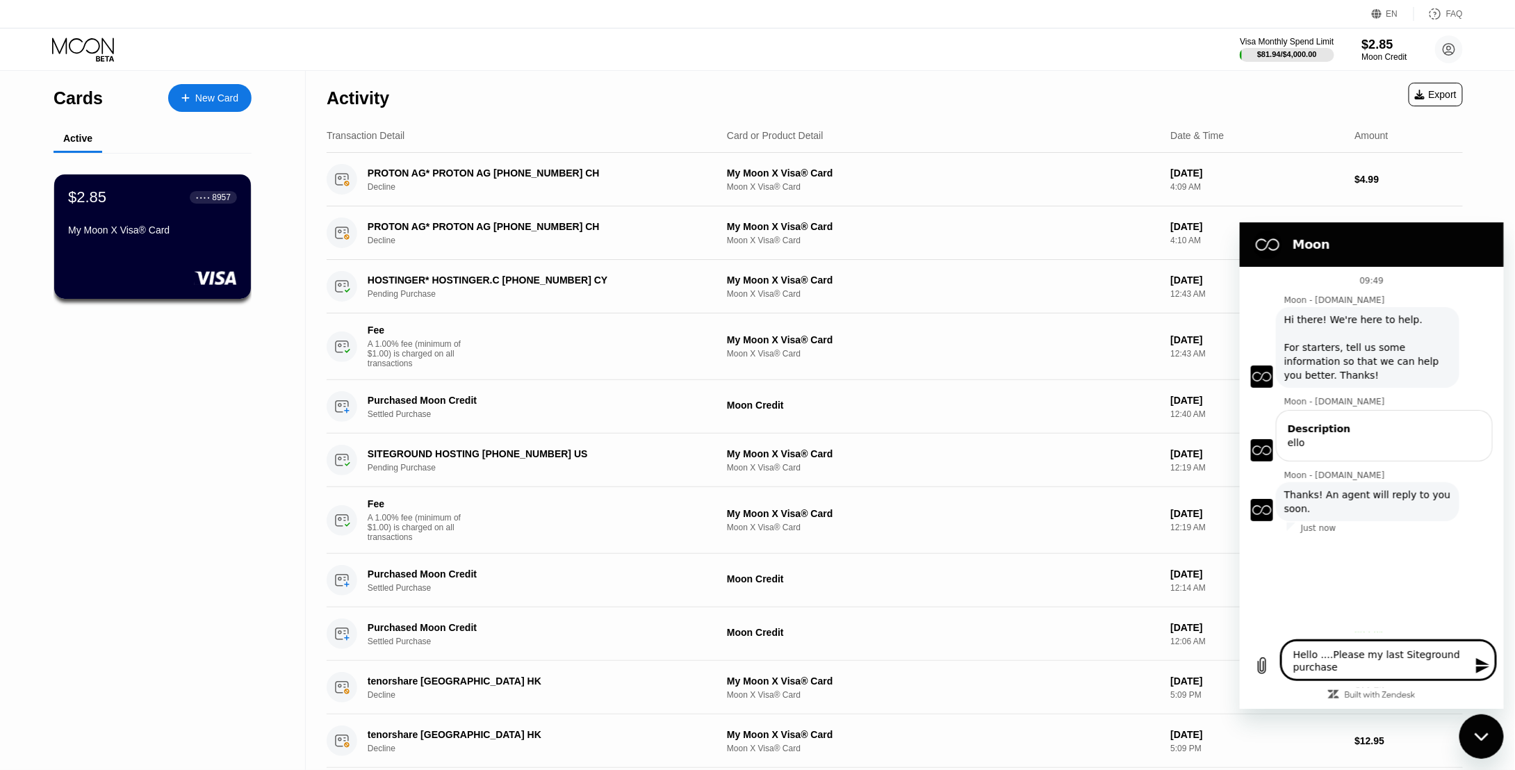
type textarea "Hello ....Please my last Siteground purchased"
type textarea "x"
type textarea "Hello ....Please my last Siteground purchased"
type textarea "x"
type textarea "Hello ....Please my last Siteground purchased w"
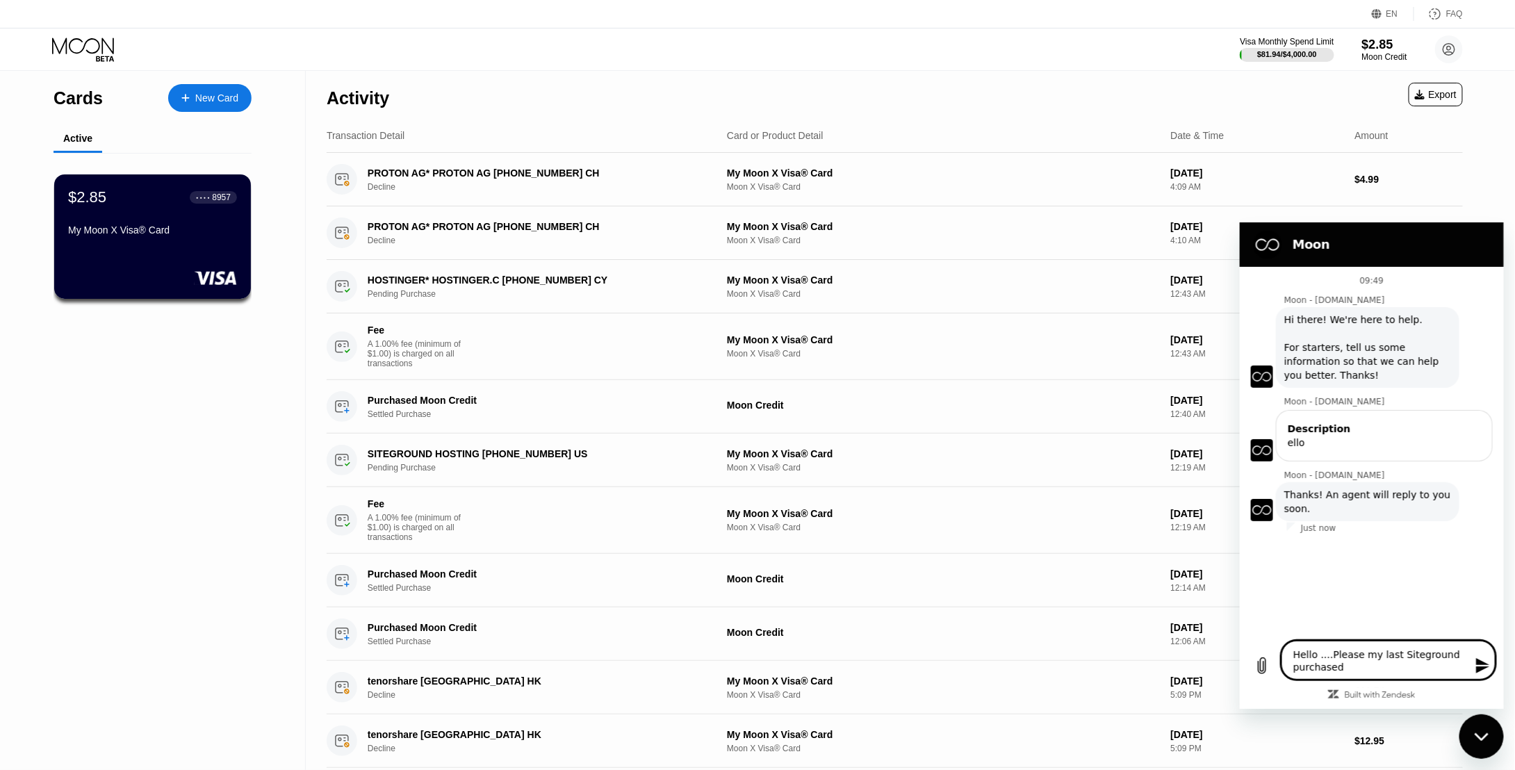
type textarea "x"
type textarea "Hello ....Please my last Siteground purchased wa"
type textarea "x"
type textarea "Hello ....Please my last Siteground purchased was"
type textarea "x"
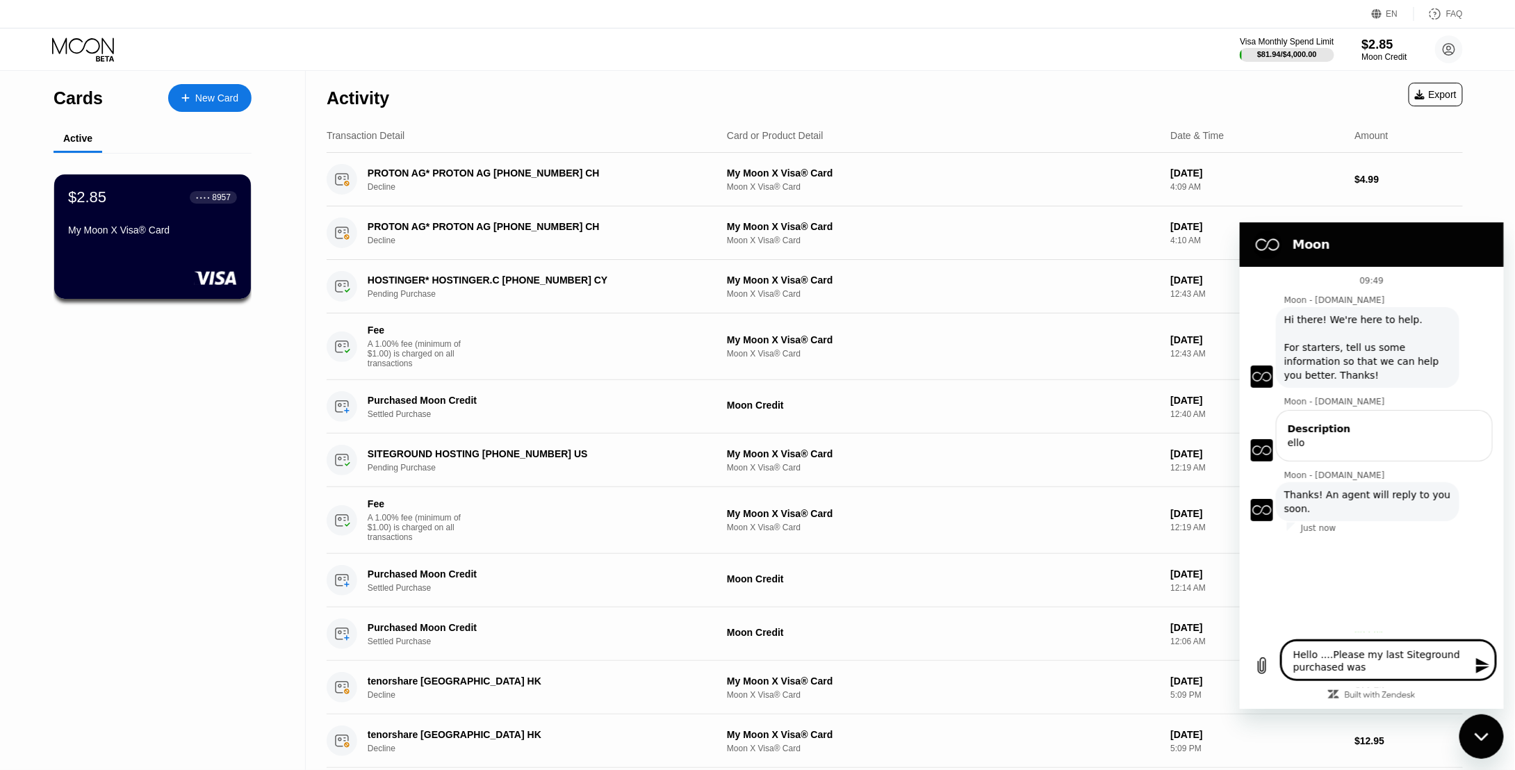
type textarea "Hello ....Please my last Siteground purchased was"
type textarea "x"
type textarea "Hello ....Please my last Siteground purchased was c"
type textarea "x"
type textarea "Hello ....Please my last Siteground purchased was ca"
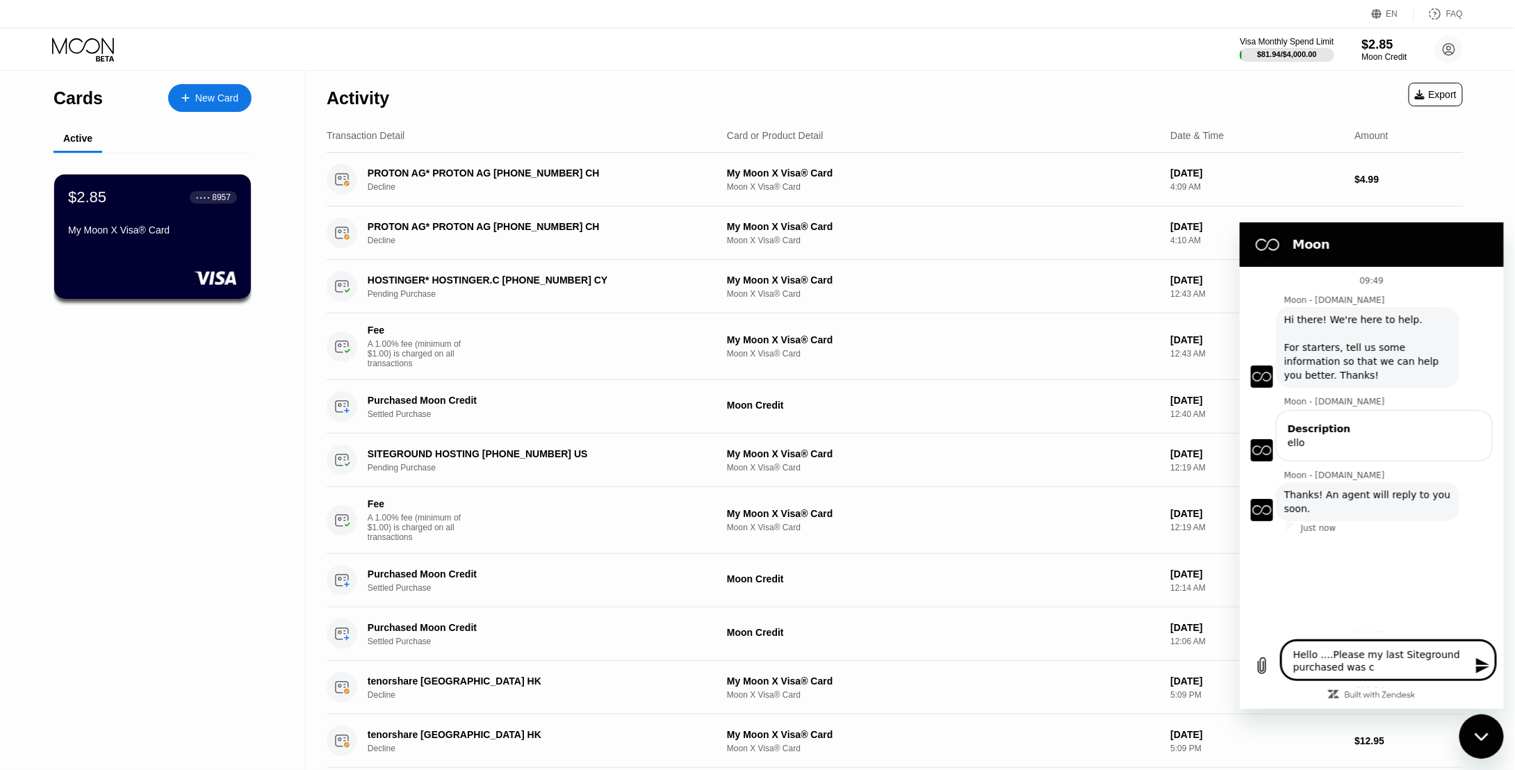
type textarea "x"
type textarea "Hello ....Please my last Siteground purchased was can"
type textarea "x"
type textarea "Hello ....Please my last Siteground purchased was canc"
type textarea "x"
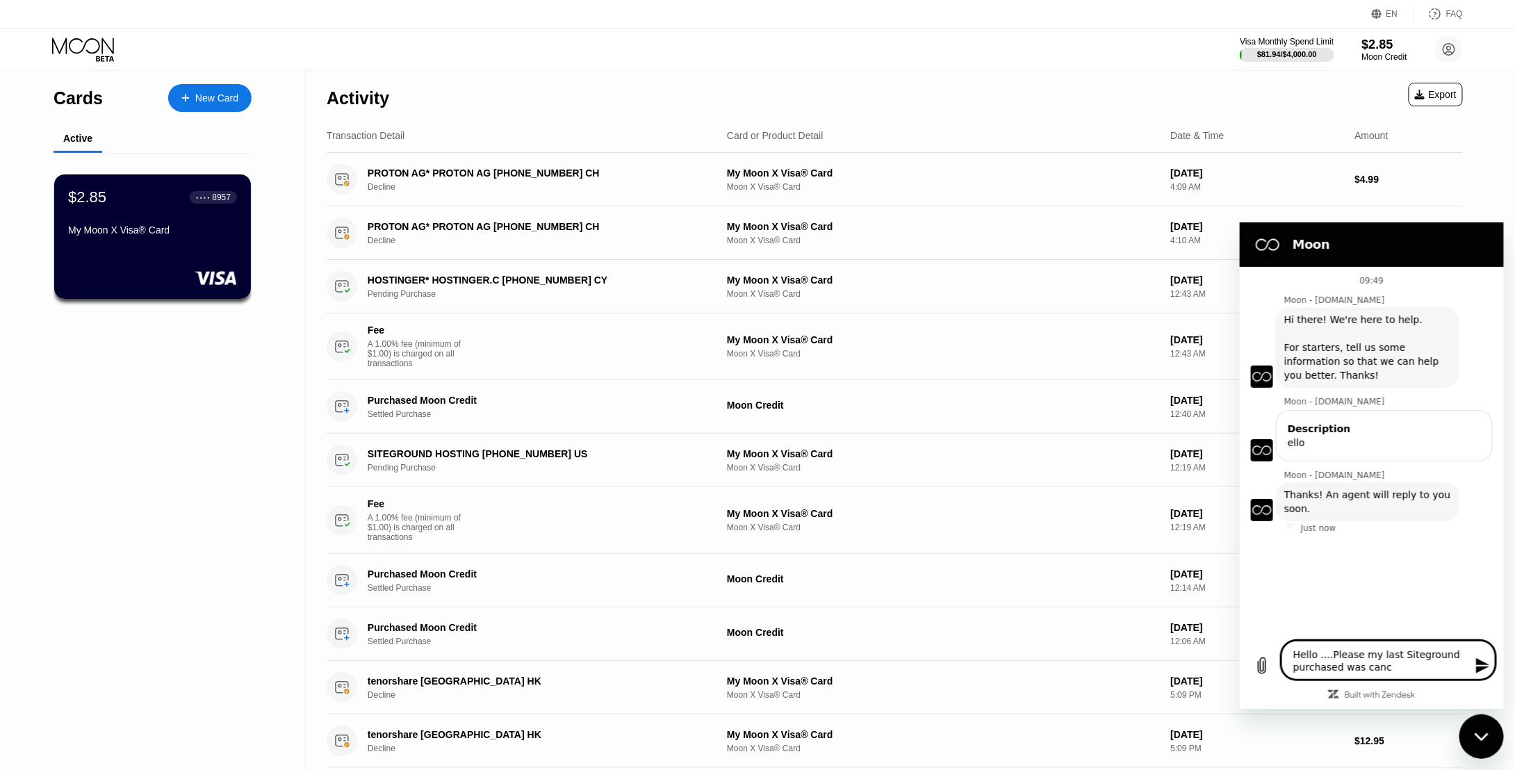
type textarea "Hello ....Please my last Siteground purchased was cance"
type textarea "x"
type textarea "Hello ....Please my last Siteground purchased was cancel"
type textarea "x"
type textarea "Hello ....Please my last Siteground purchased was cancell"
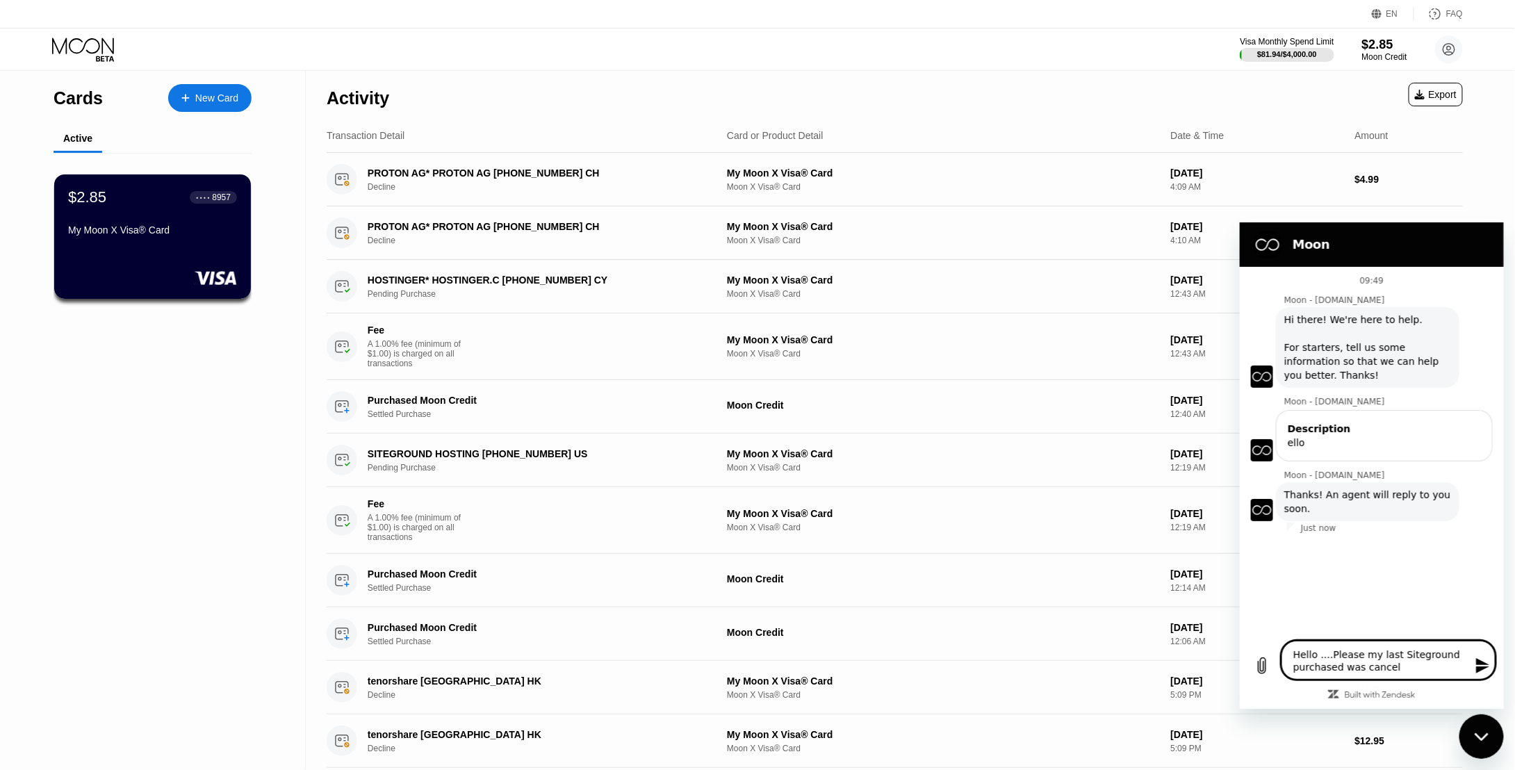
type textarea "x"
type textarea "Hello ....Please my last Siteground purchased was cancelle"
type textarea "x"
type textarea "Hello ....Please my last Siteground purchased was cancelled"
type textarea "x"
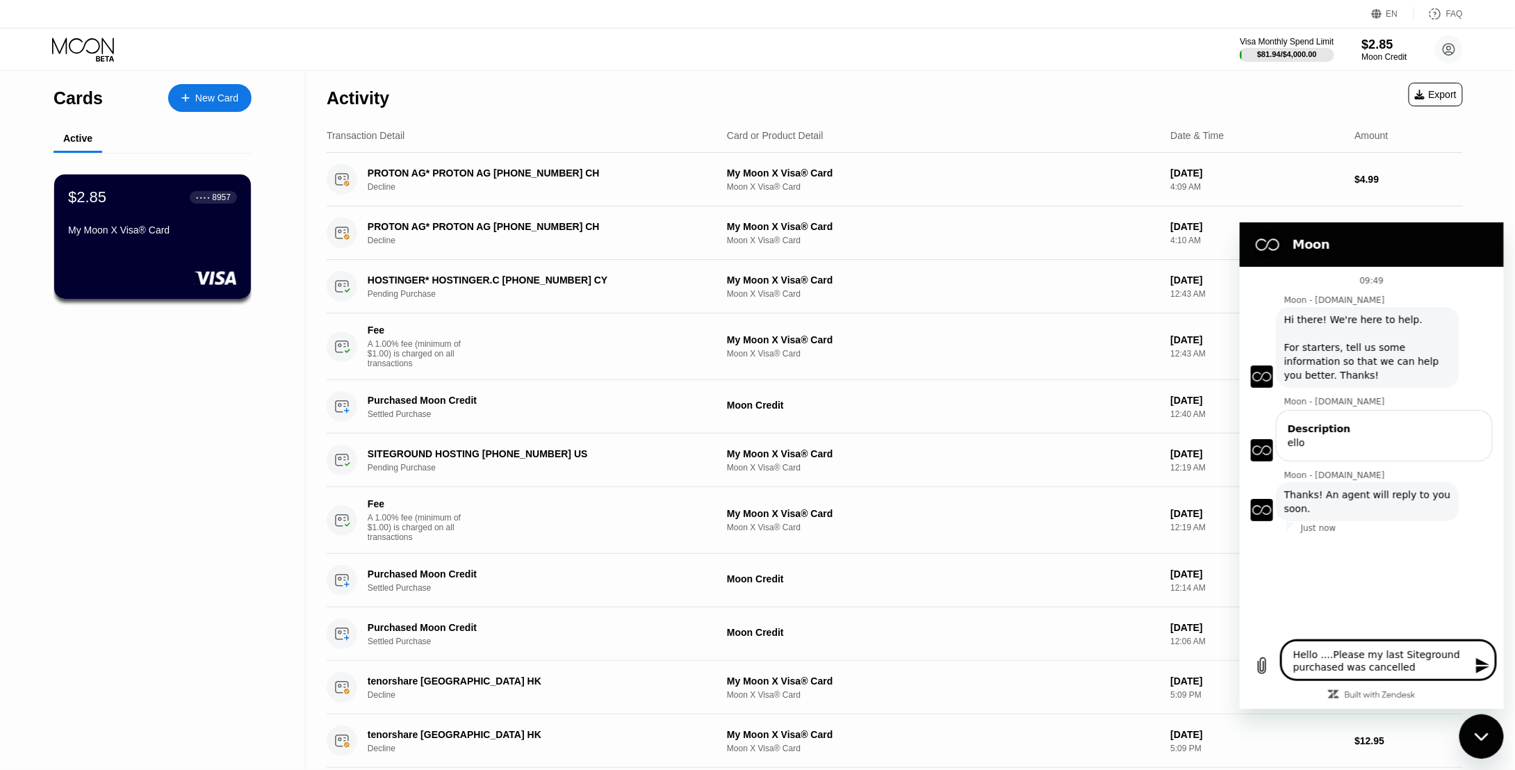
type textarea "Hello ....Please my last Siteground purchased was cancelled"
type textarea "x"
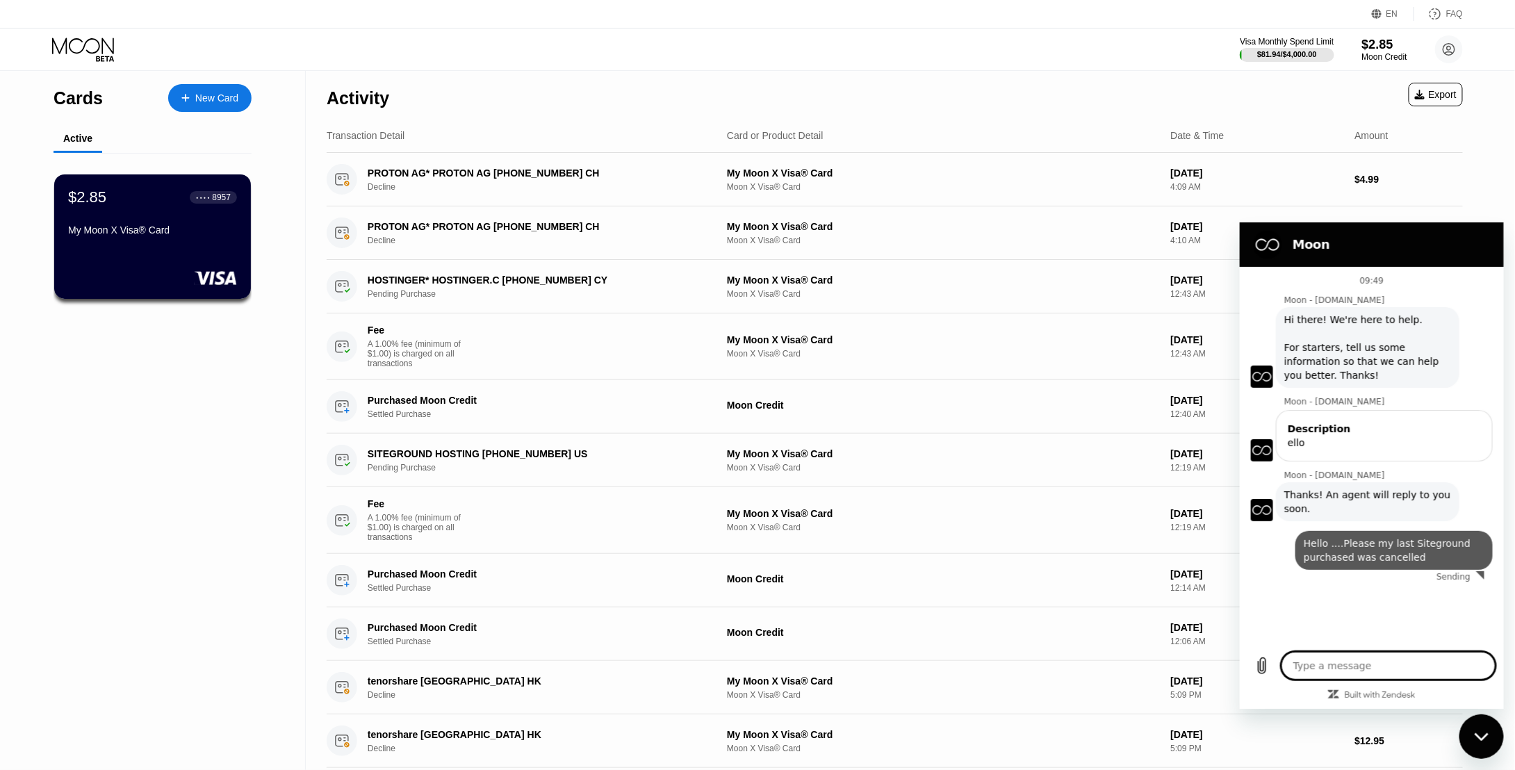
type textarea "x"
type textarea "IU"
type textarea "x"
type textarea "IU"
type textarea "x"
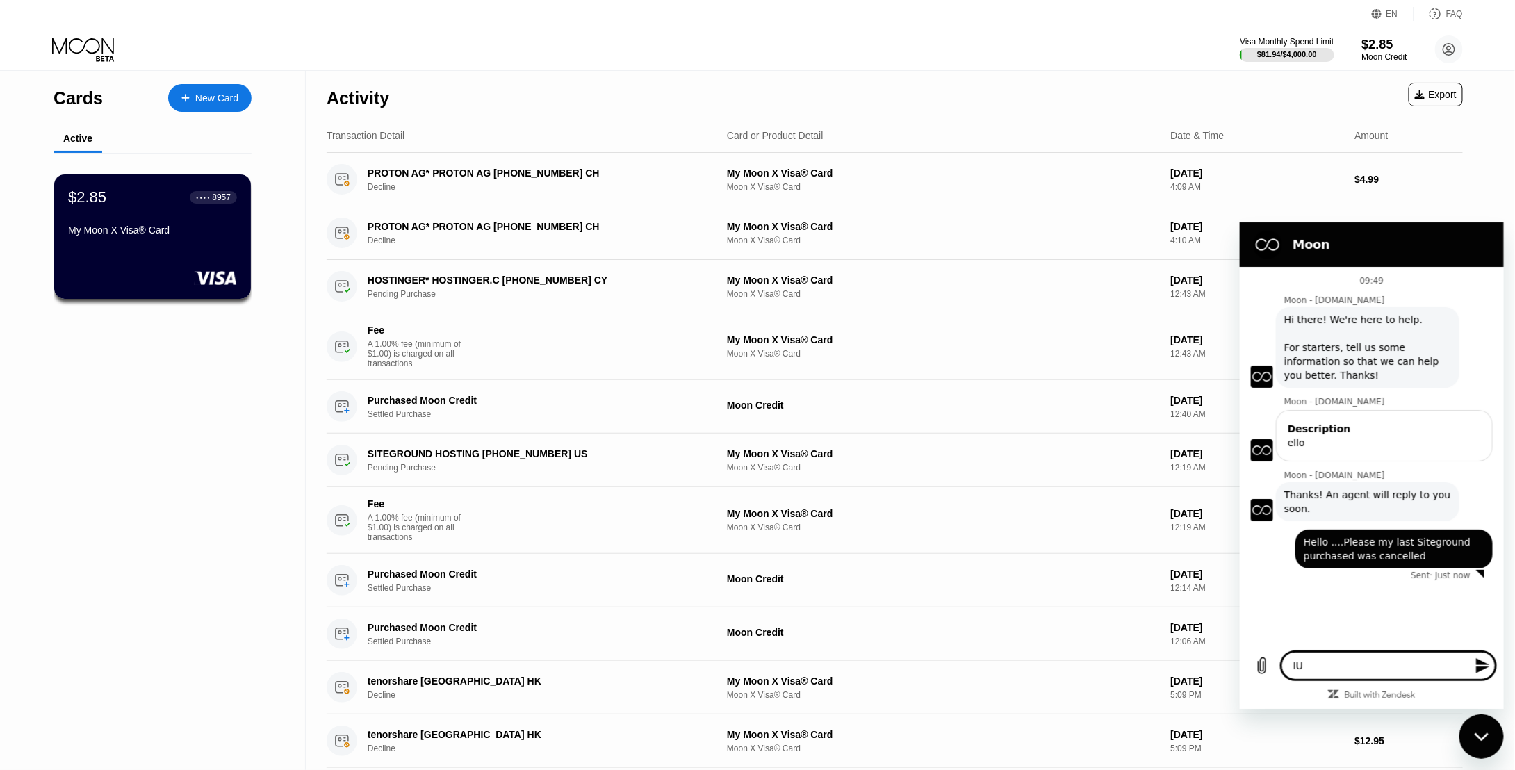
type textarea "IU"
type textarea "x"
type textarea "I"
type textarea "x"
type textarea "I"
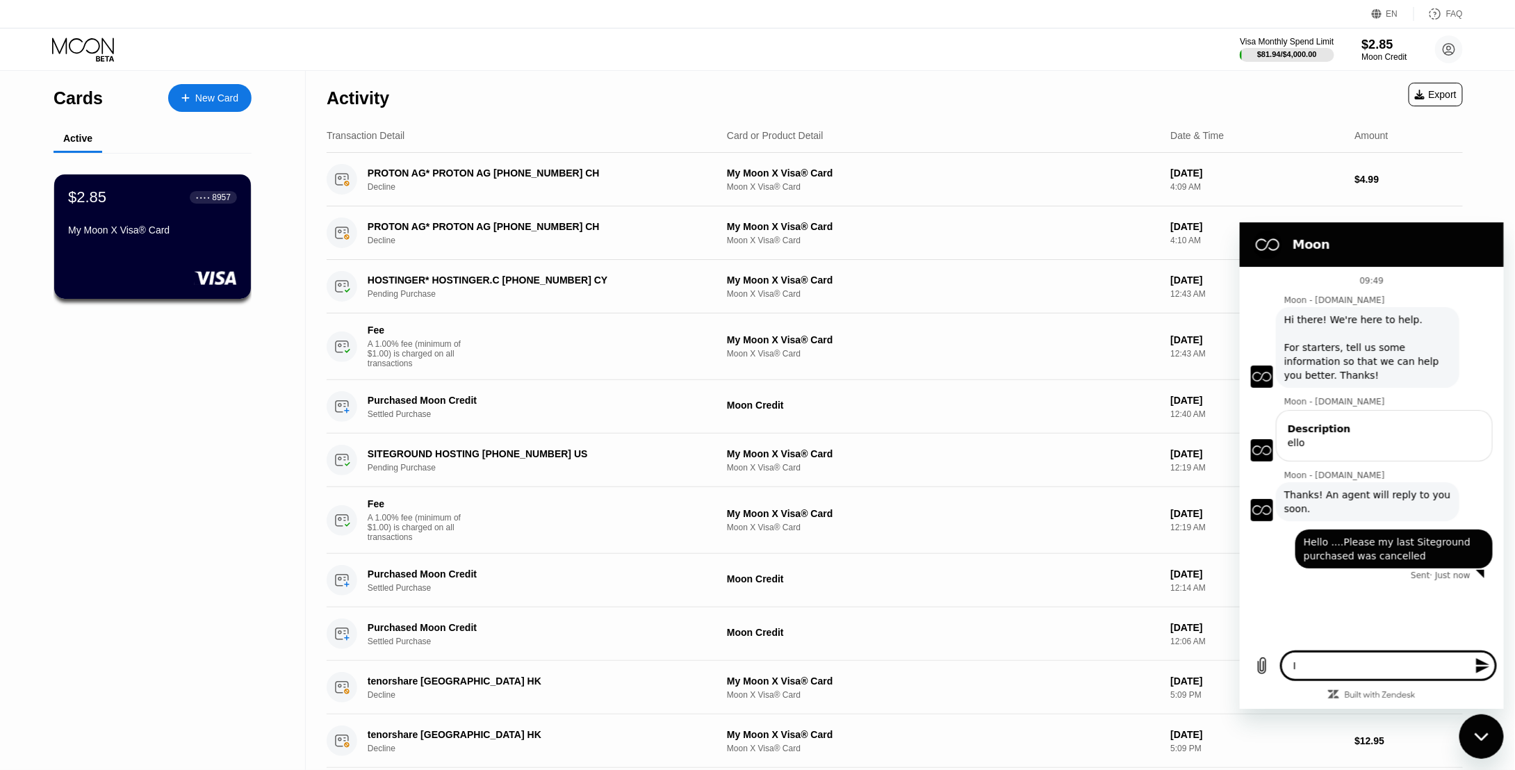
type textarea "x"
type textarea "I a"
type textarea "x"
type textarea "I am"
type textarea "x"
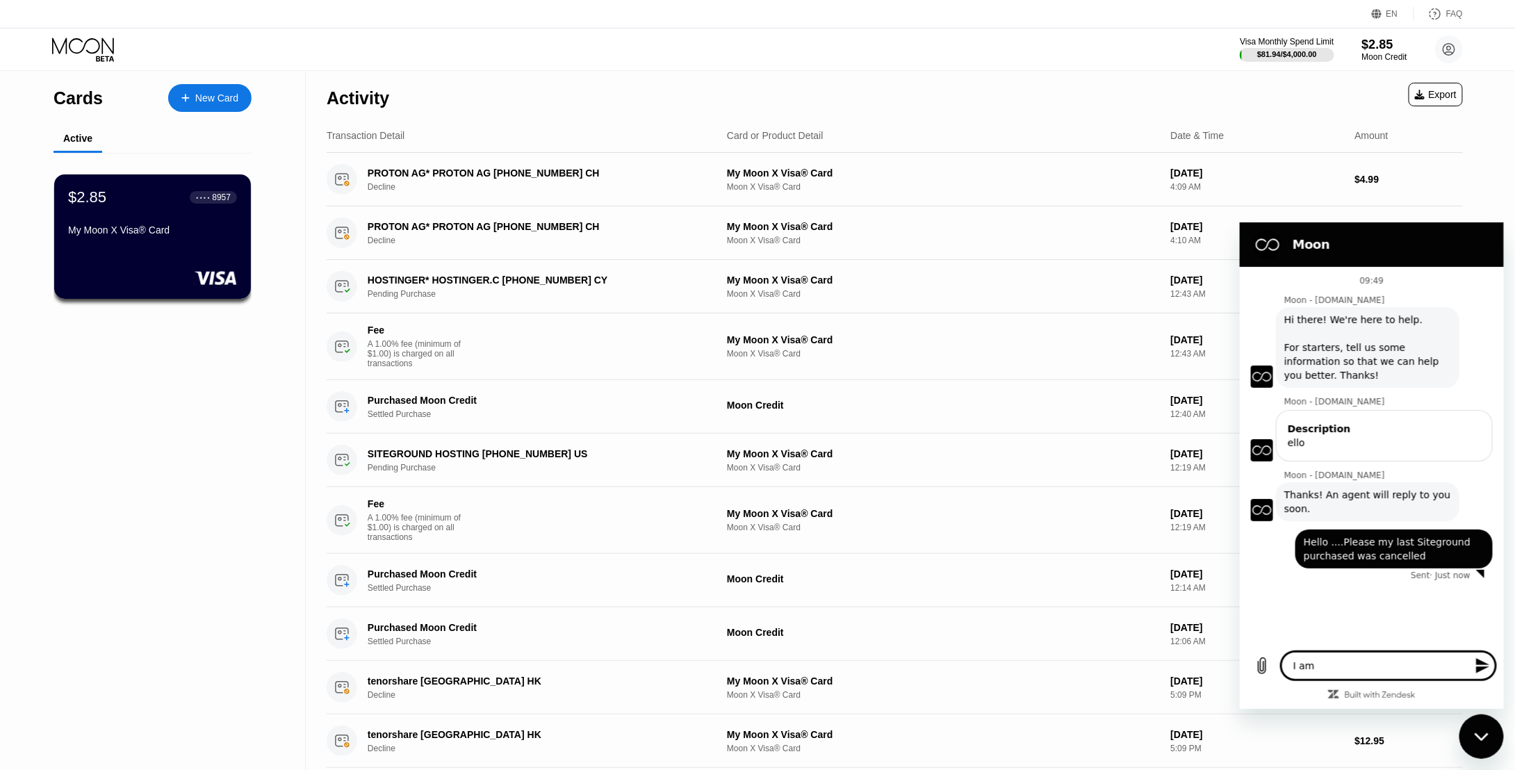
type textarea "I am"
type textarea "x"
type textarea "I am y"
type textarea "x"
type textarea "I am ye"
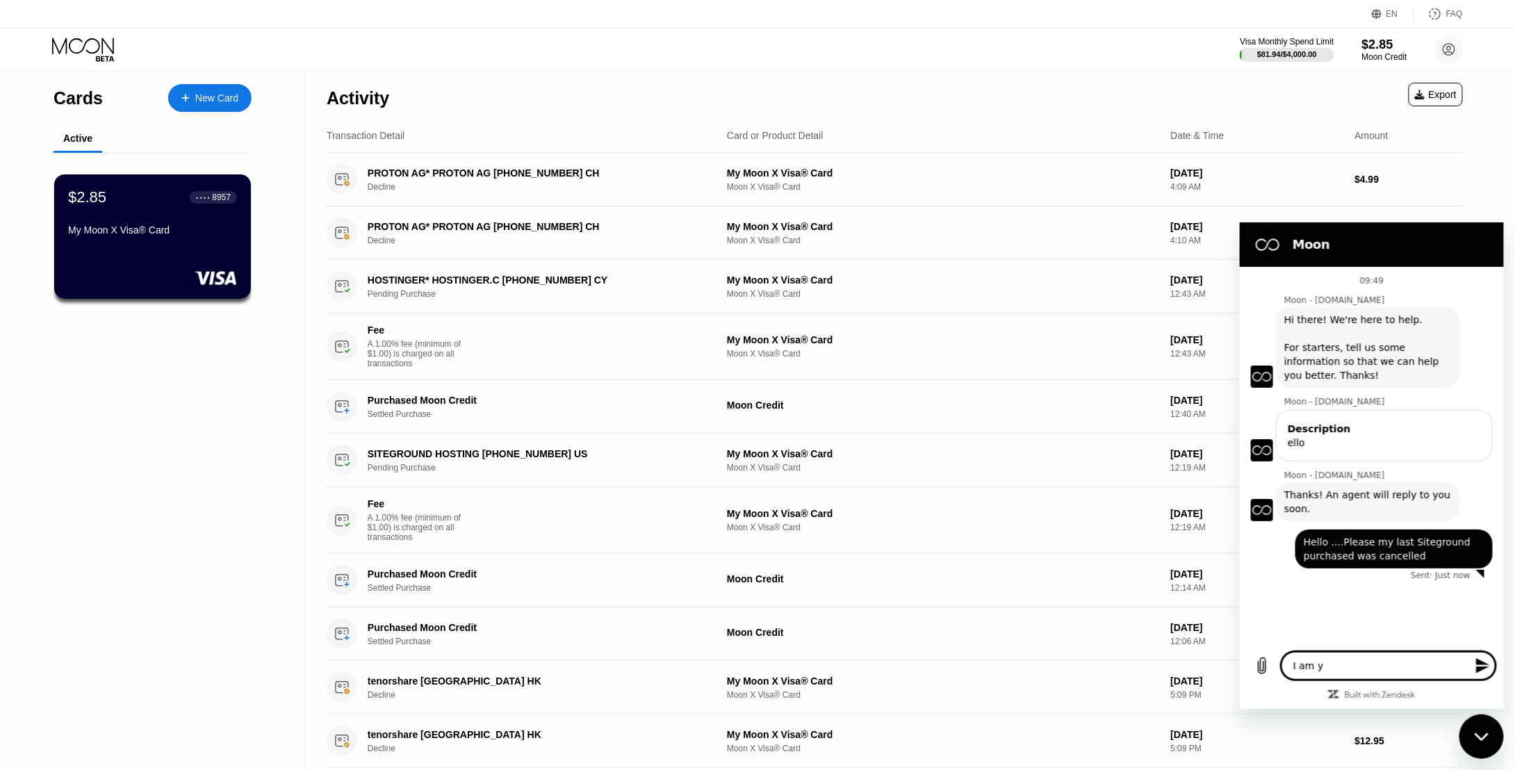
type textarea "x"
type textarea "I am yet"
type textarea "x"
type textarea "I am yet"
type textarea "x"
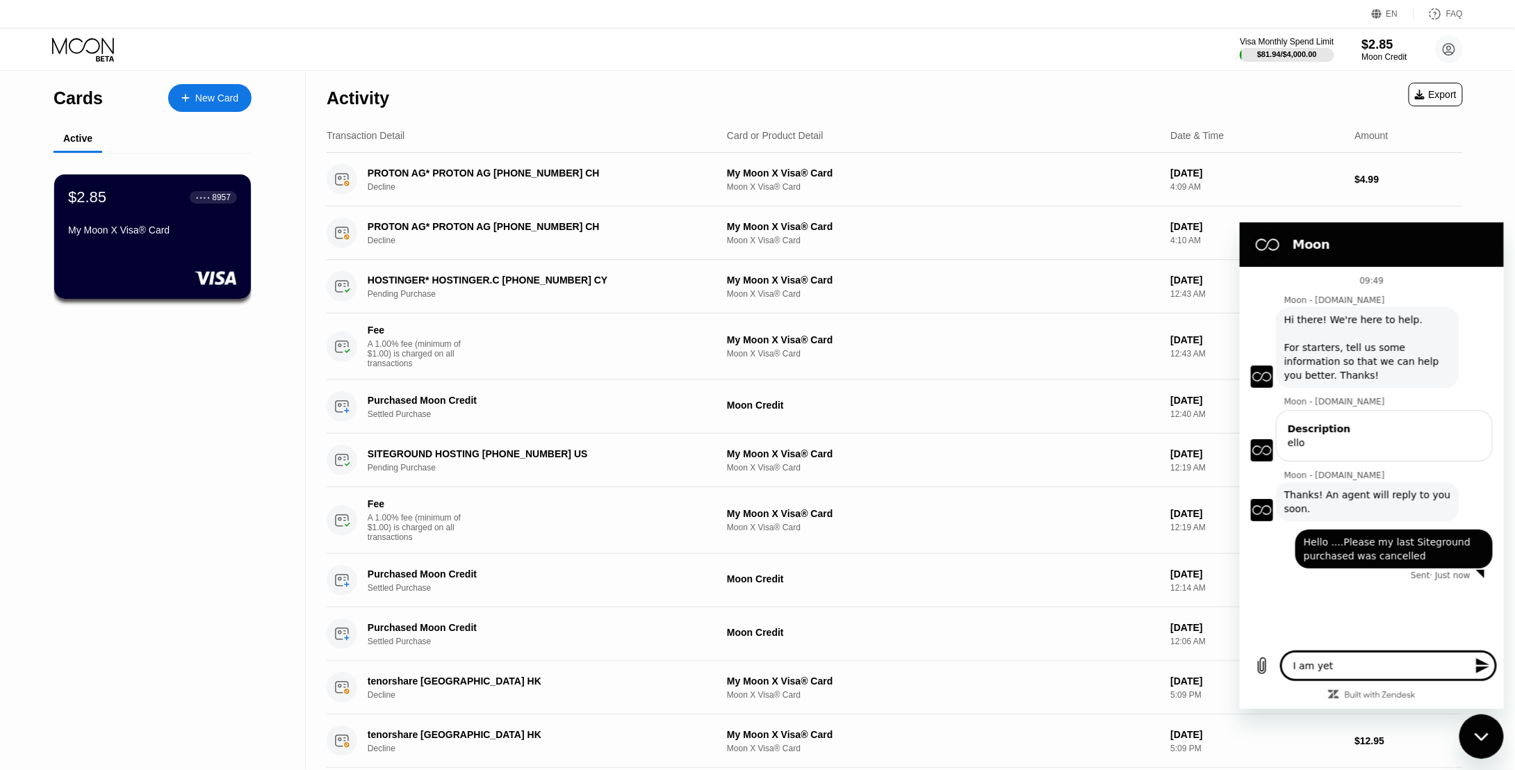
type textarea "I am yet t"
type textarea "x"
type textarea "I am yet to"
type textarea "x"
type textarea "I am yet to"
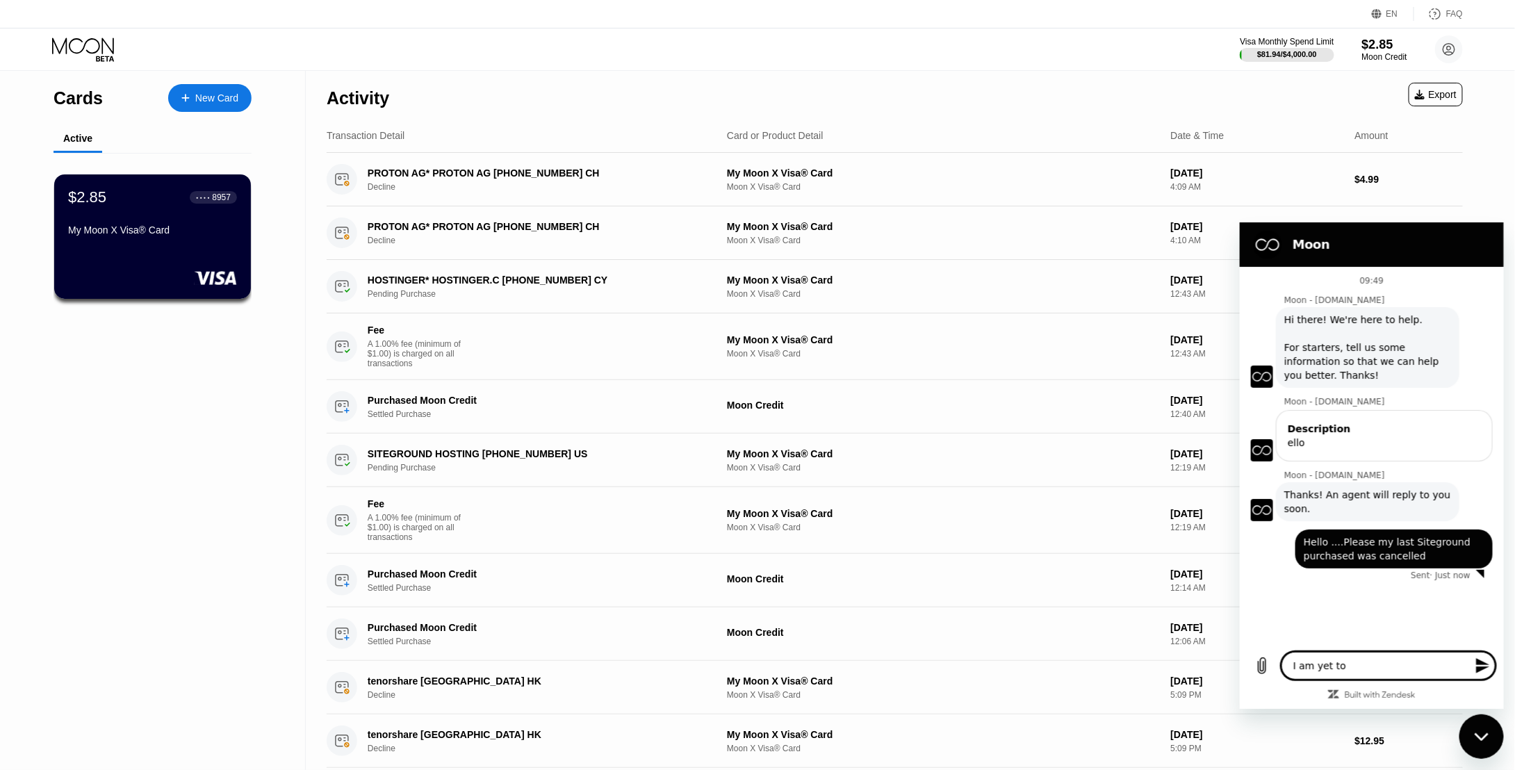
type textarea "x"
type textarea "I am yet to r"
type textarea "x"
type textarea "I am yet to re"
type textarea "x"
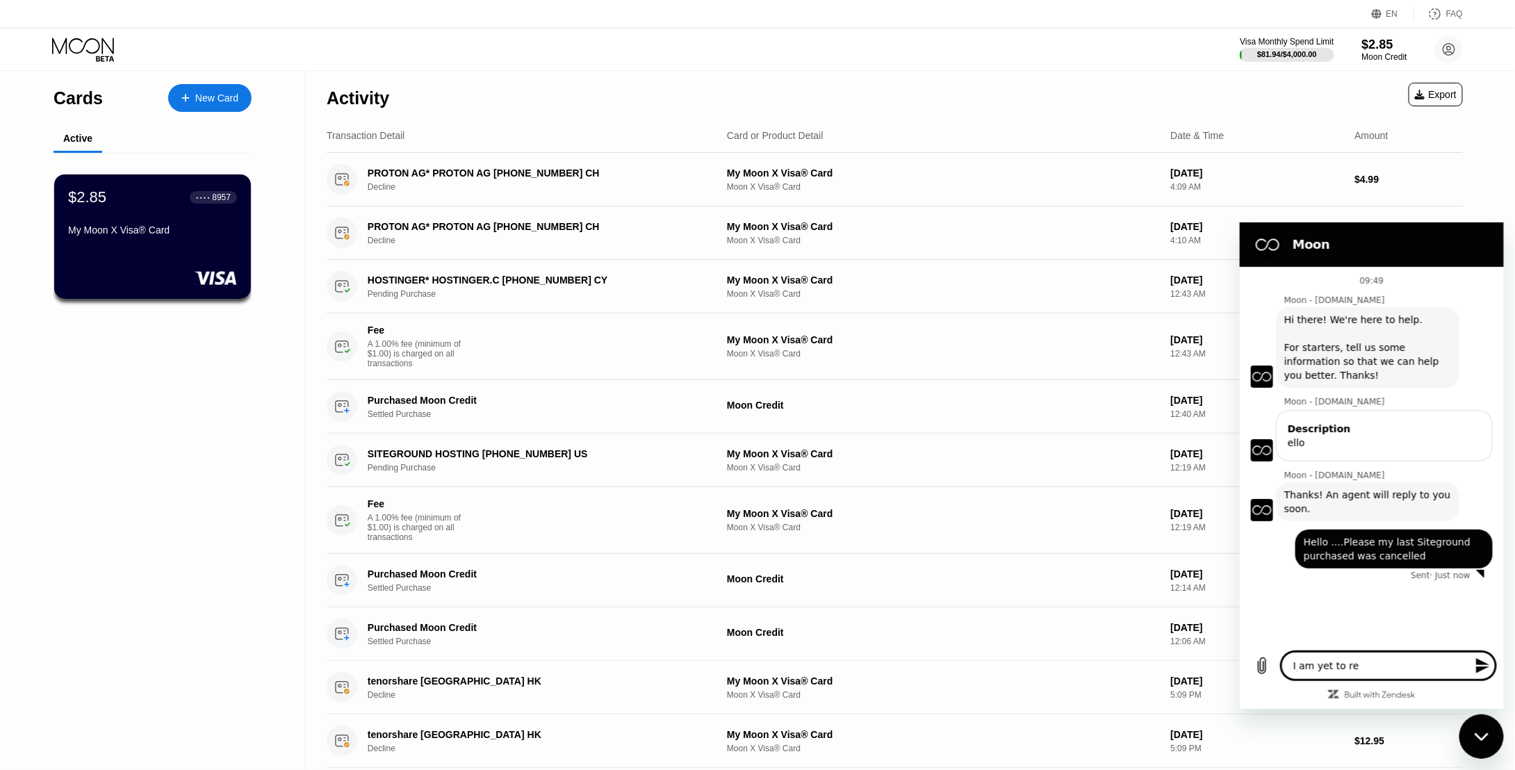
type textarea "I am yet to rec"
type textarea "x"
type textarea "I am yet to rece"
type textarea "x"
type textarea "I am yet to recei"
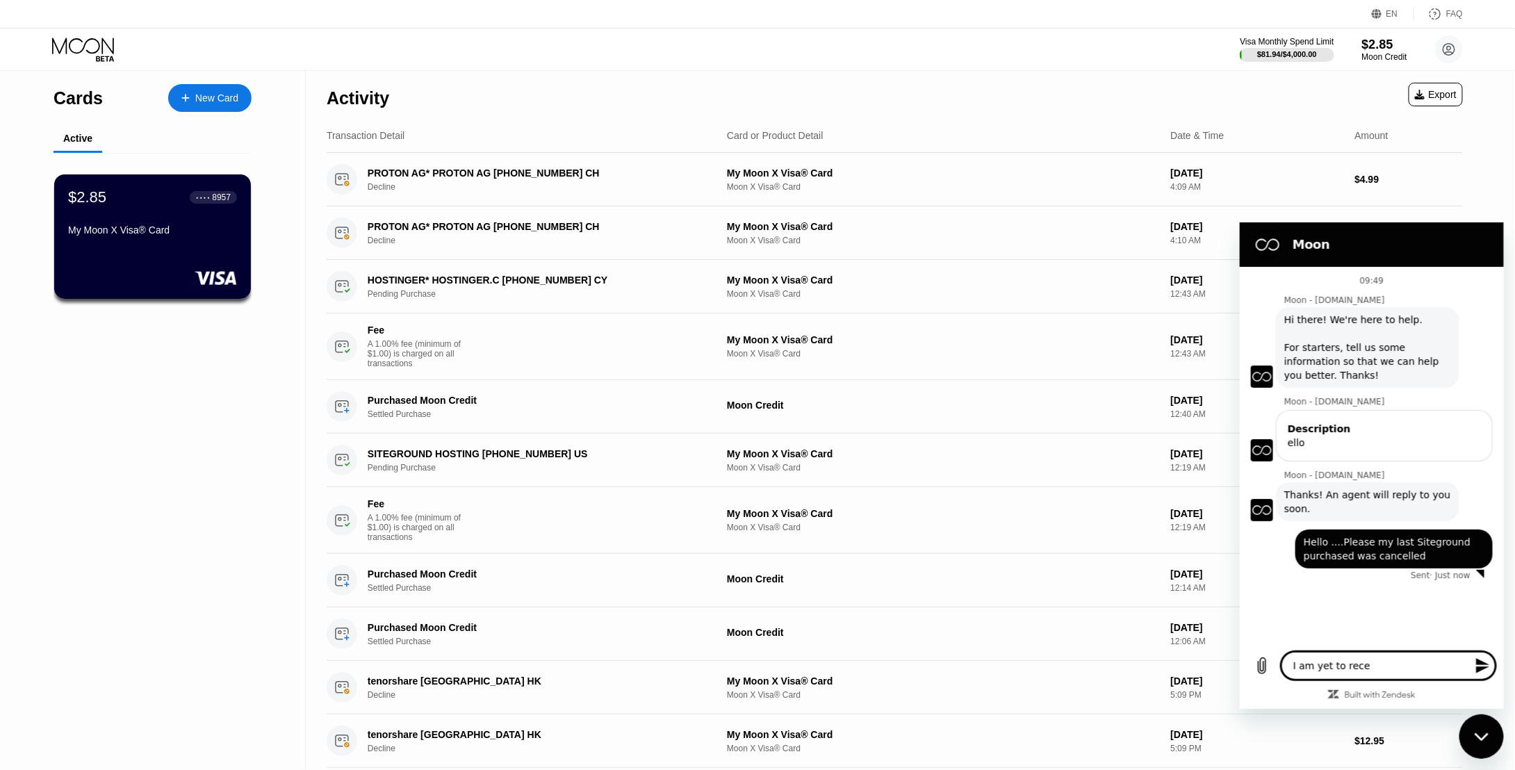
type textarea "x"
type textarea "I am yet to receiv"
type textarea "x"
type textarea "I am yet to receive"
type textarea "x"
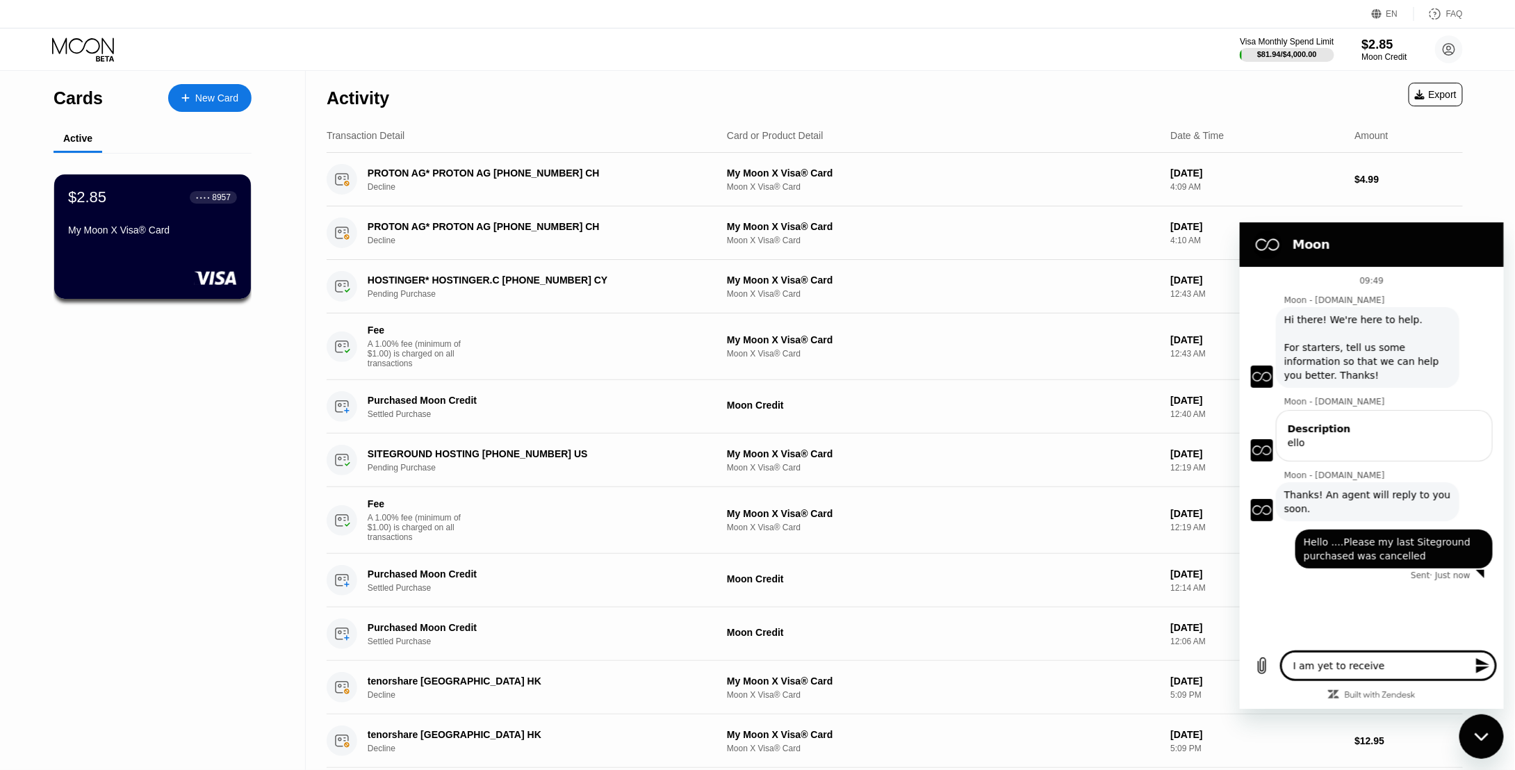
type textarea "I am yet to receive"
type textarea "x"
type textarea "I am yet to receive m"
type textarea "x"
type textarea "I am yet to receive my"
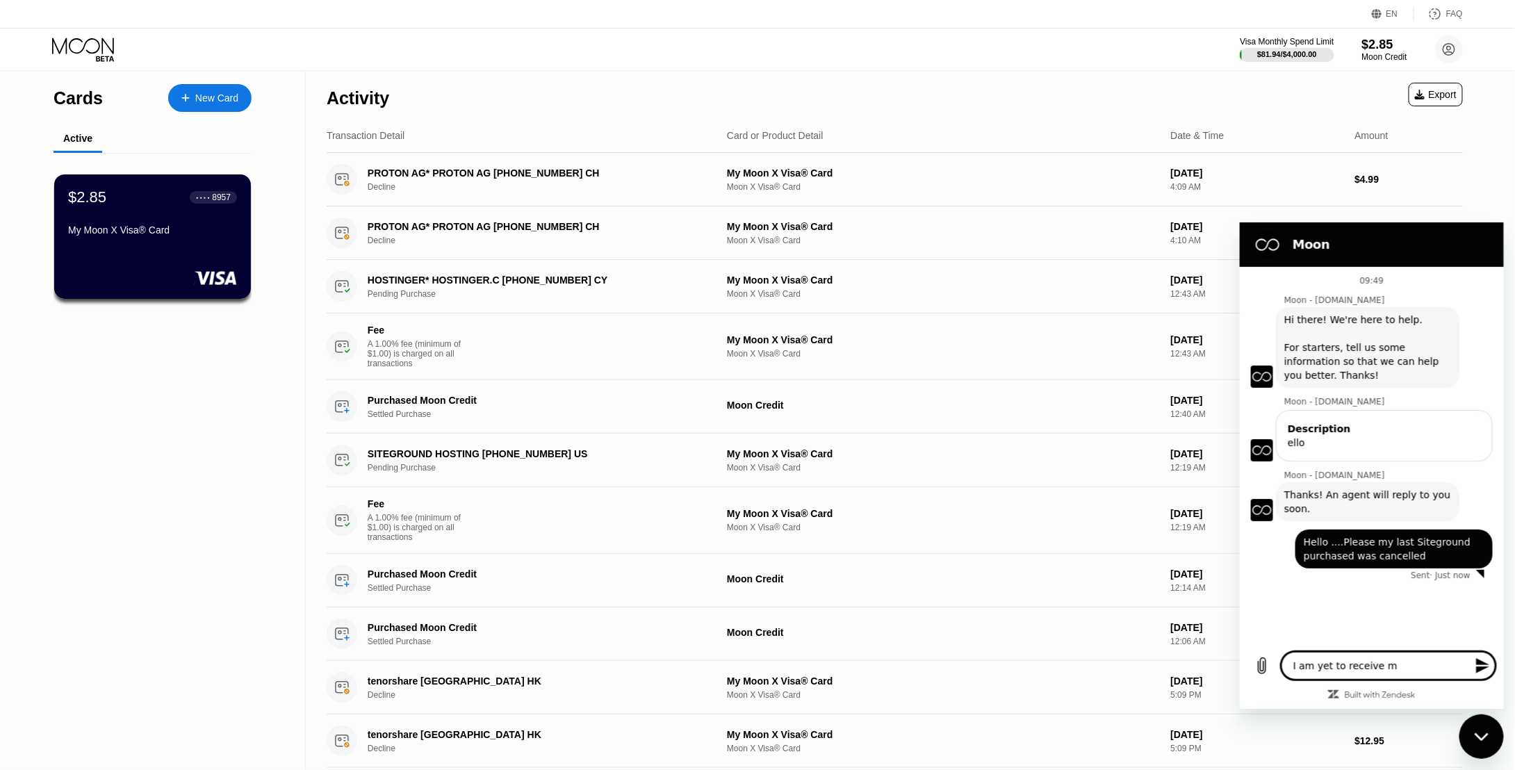
type textarea "x"
type textarea "I am yet to receive my"
type textarea "x"
type textarea "I am yet to receive my r"
type textarea "x"
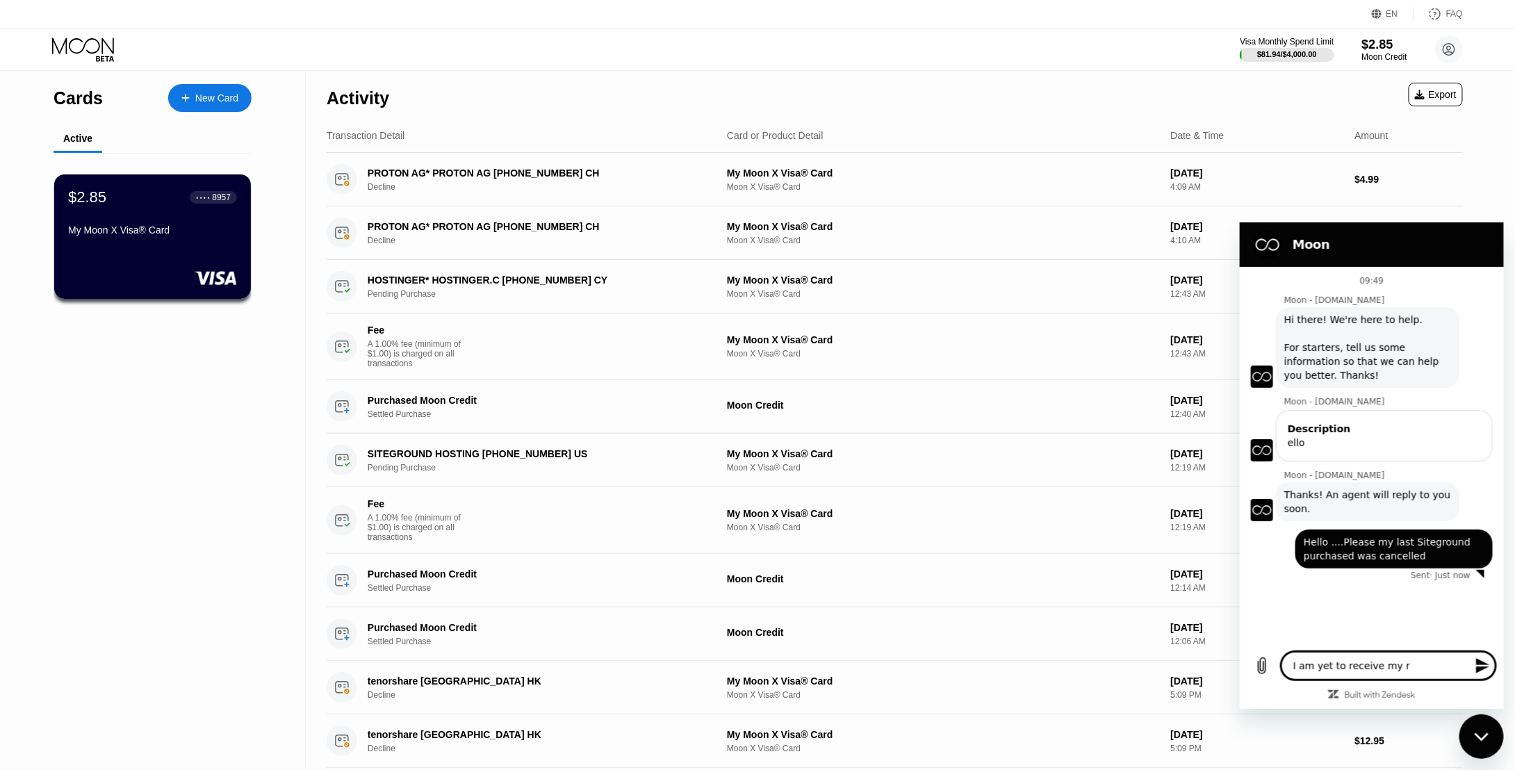
type textarea "I am yet to receive my re"
type textarea "x"
type textarea "I am yet to receive my ref"
type textarea "x"
type textarea "I am yet to receive my refu"
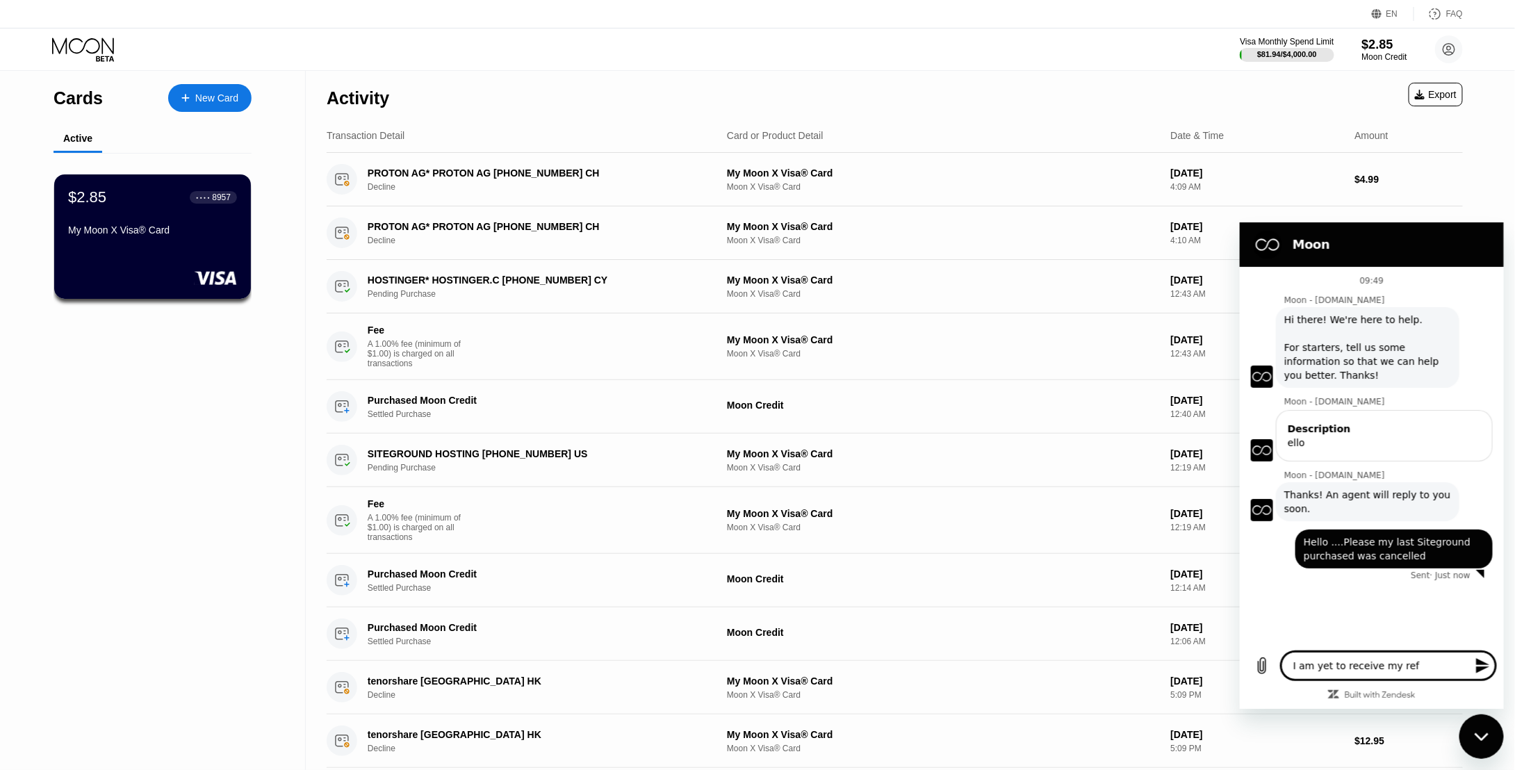
type textarea "x"
type textarea "I am yet to receive my refun"
type textarea "x"
type textarea "I am yet to receive my refund"
